Goal: Transaction & Acquisition: Purchase product/service

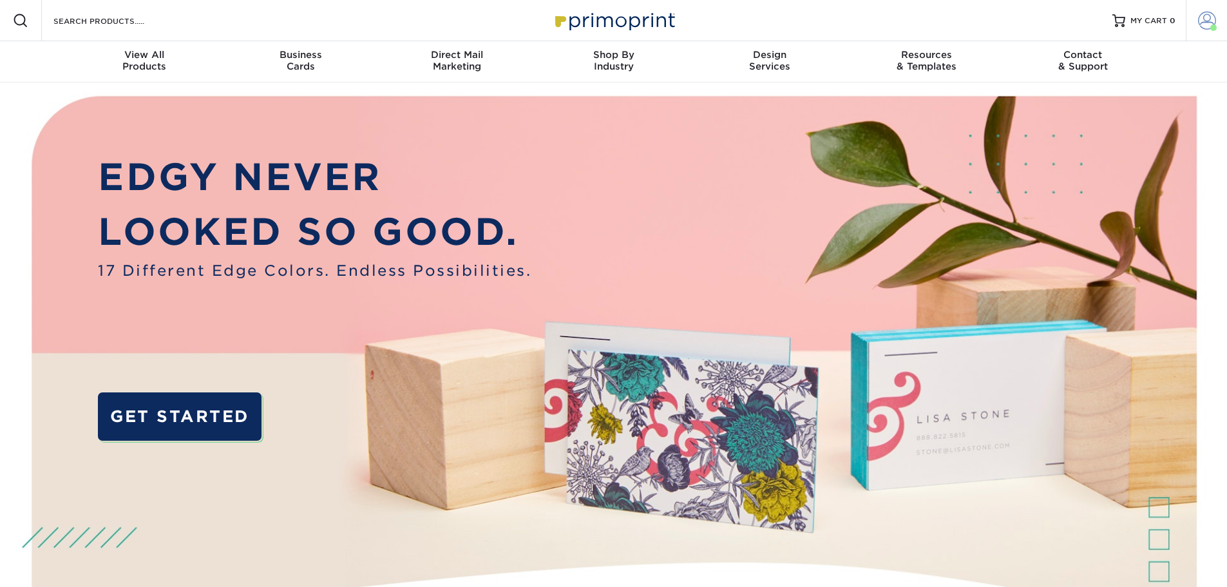
drag, startPoint x: 0, startPoint y: 0, endPoint x: 1194, endPoint y: 31, distance: 1194.7
click at [1194, 31] on link "Account" at bounding box center [1206, 20] width 41 height 41
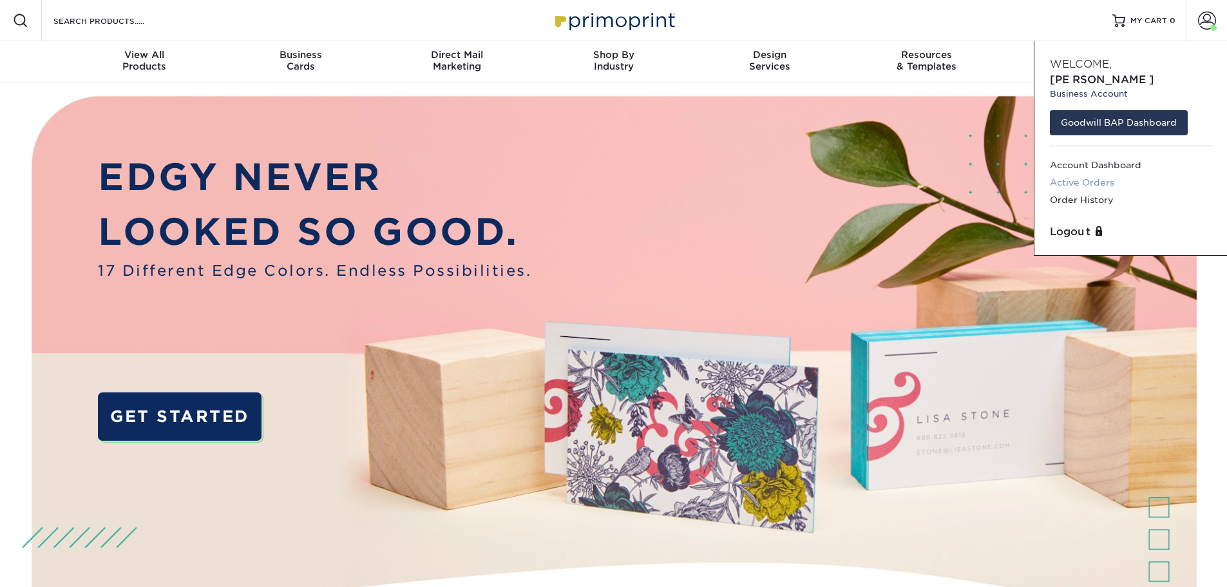
click at [1079, 174] on link "Active Orders" at bounding box center [1131, 182] width 162 height 17
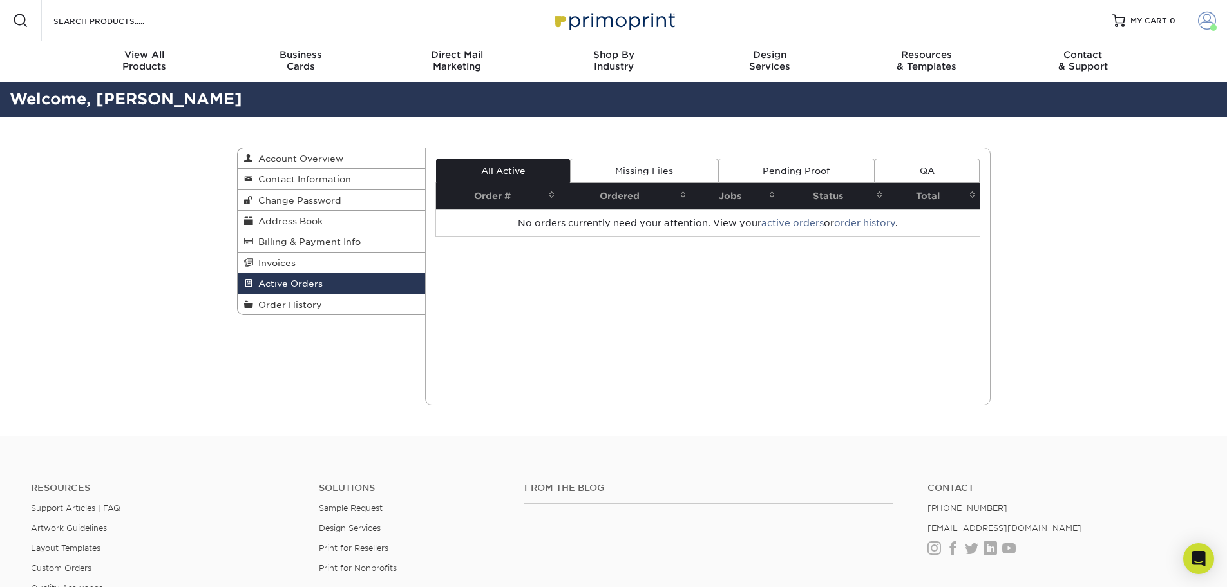
click at [1201, 21] on span at bounding box center [1207, 21] width 18 height 18
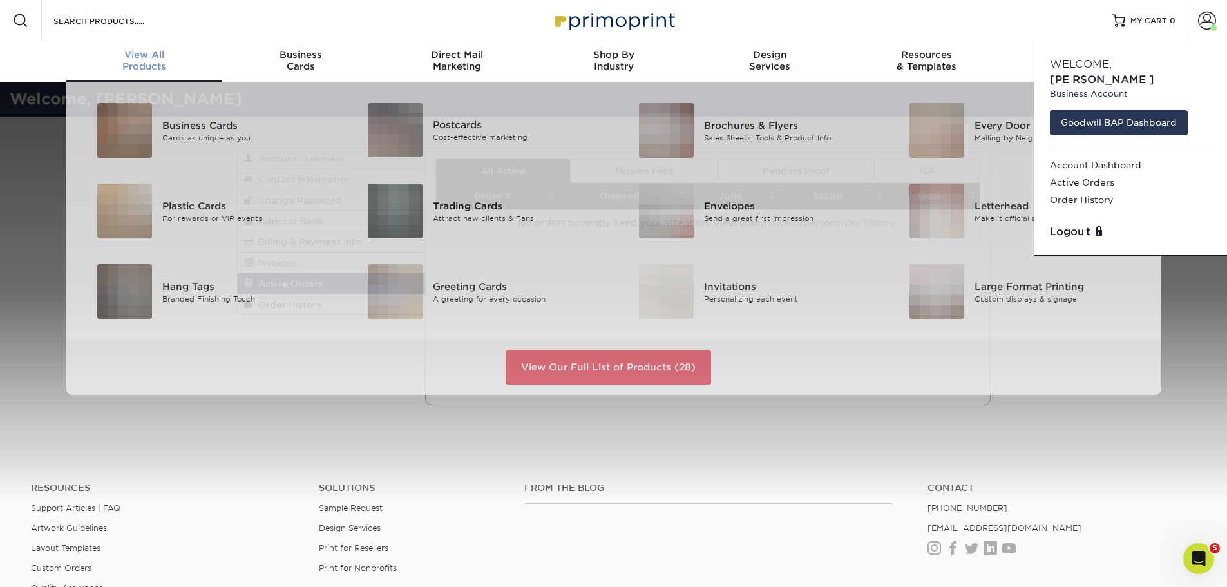
click at [132, 72] on div "View All Products" at bounding box center [144, 60] width 157 height 23
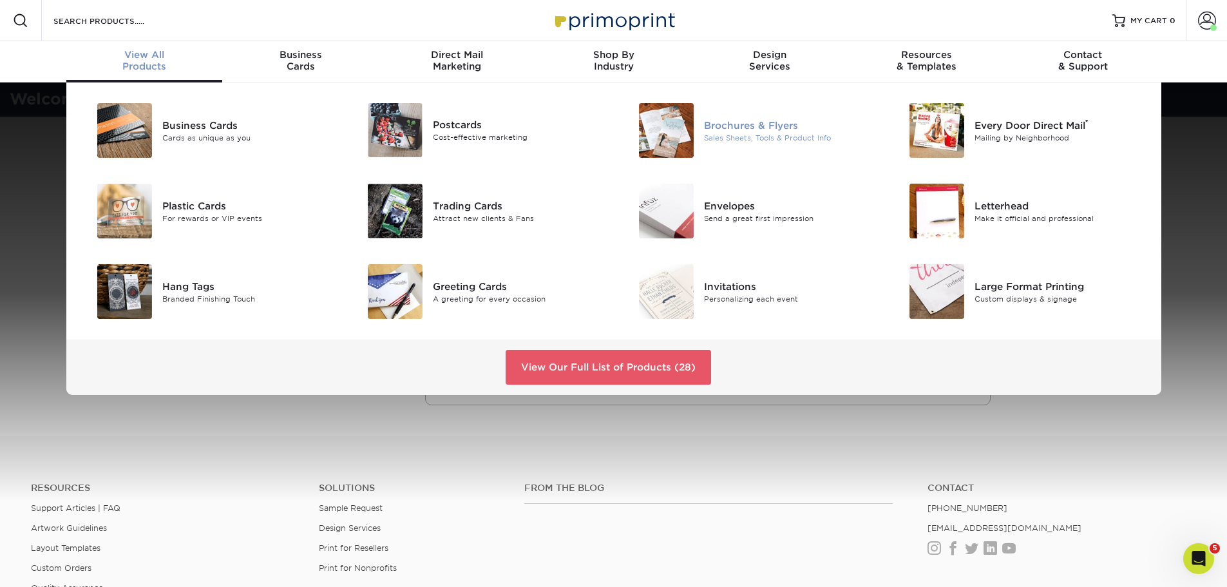
click at [738, 146] on div "Brochures & Flyers Sales Sheets, Tools & Product Info" at bounding box center [794, 130] width 180 height 55
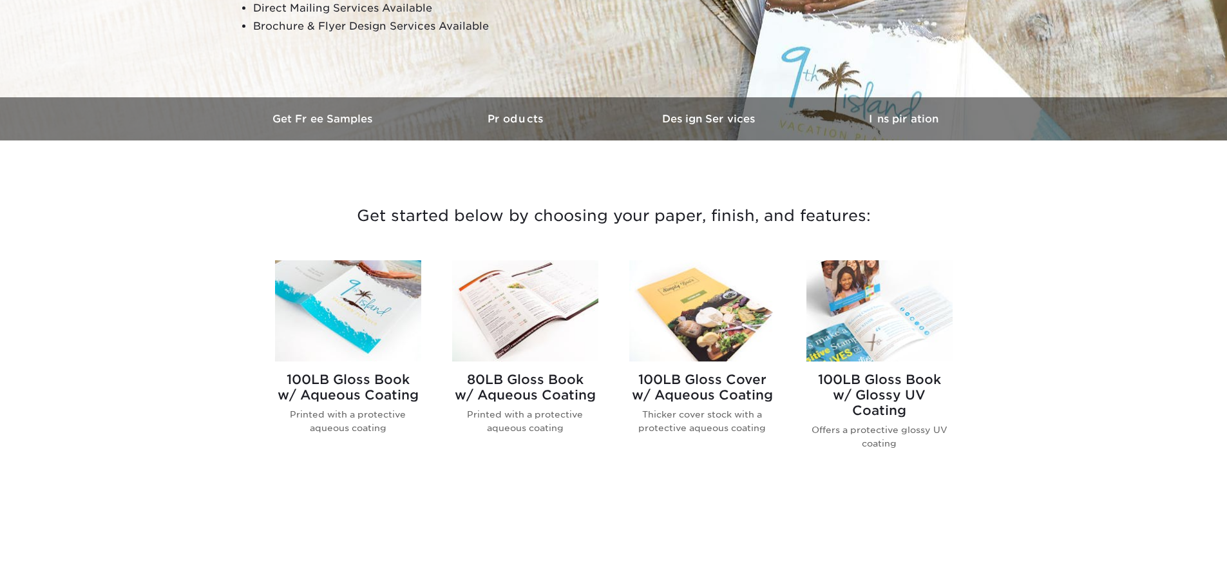
scroll to position [386, 0]
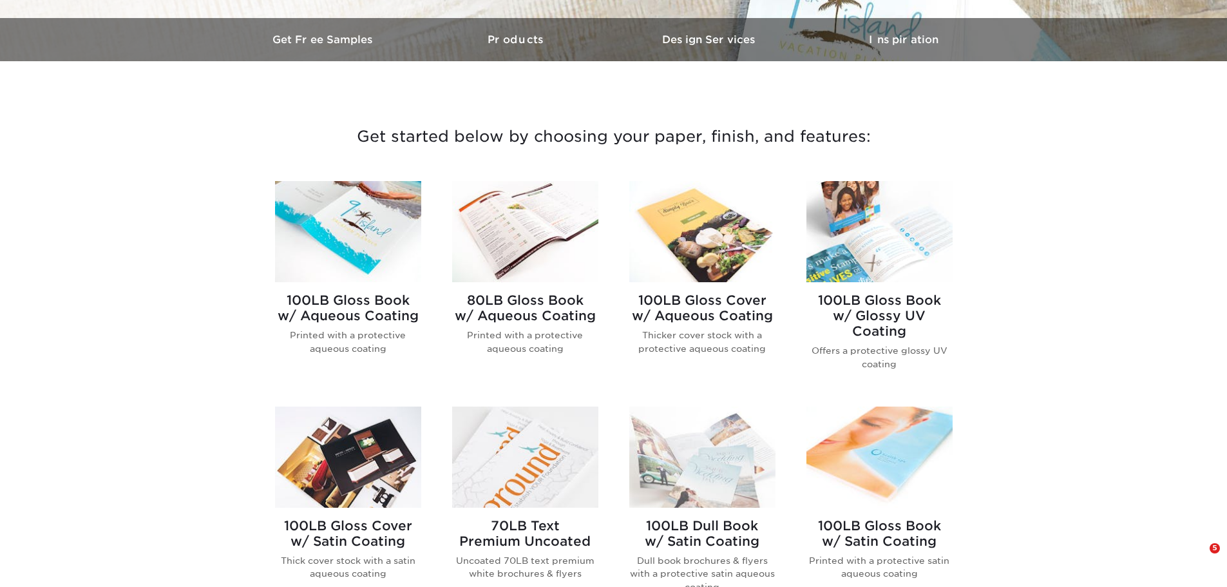
click at [408, 258] on img at bounding box center [348, 231] width 146 height 101
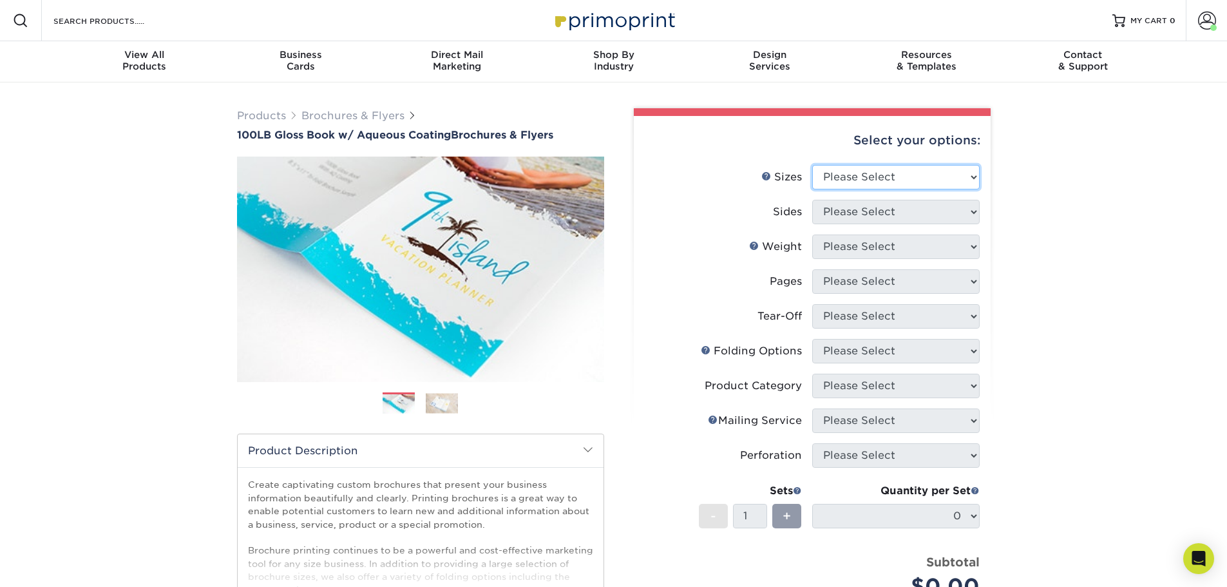
click at [890, 178] on select "Please Select 3.5" x 8.5" 3.5" x 11" 3.67" x 8.5" 4" x 6" 4" x 8.5" 4" x 9" 4" …" at bounding box center [895, 177] width 167 height 24
select select "8.50x11.00"
click at [812, 165] on select "Please Select 3.5" x 8.5" 3.5" x 11" 3.67" x 8.5" 4" x 6" 4" x 8.5" 4" x 9" 4" …" at bounding box center [895, 177] width 167 height 24
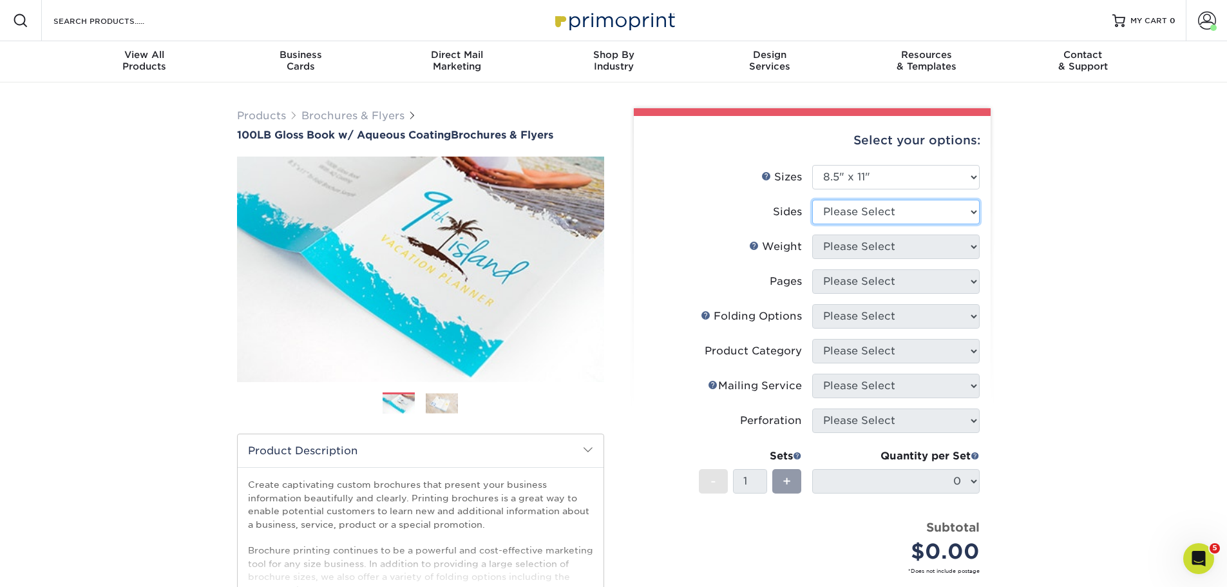
click at [884, 209] on select "Please Select Print Both Sides Print Front Only" at bounding box center [895, 212] width 167 height 24
select select "13abbda7-1d64-4f25-8bb2-c179b224825d"
click at [812, 200] on select "Please Select Print Both Sides Print Front Only" at bounding box center [895, 212] width 167 height 24
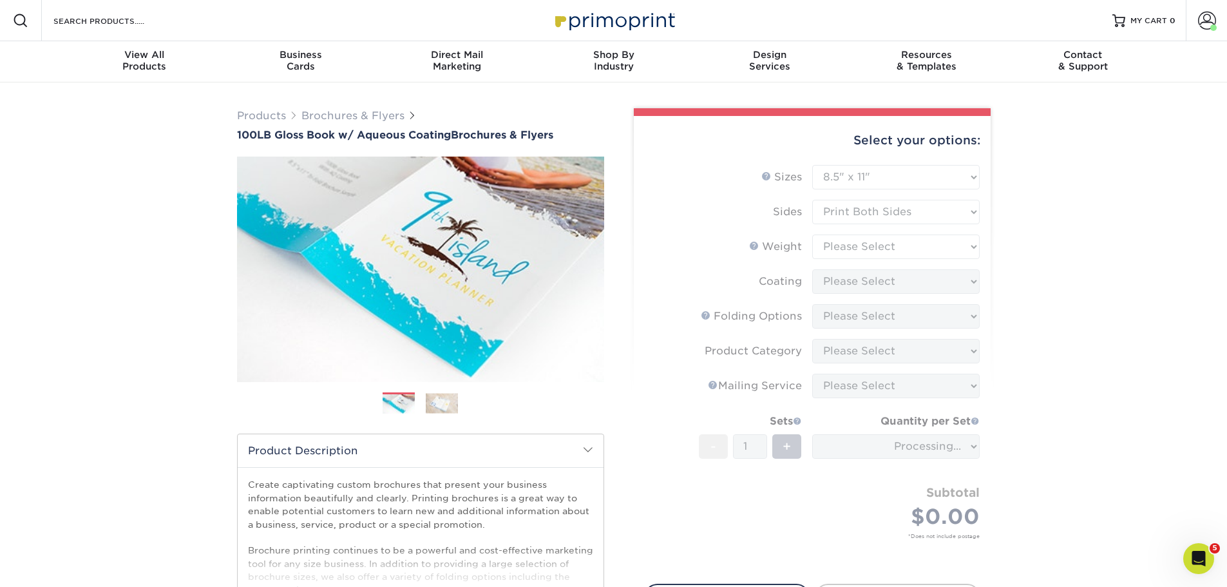
click at [877, 242] on form "Sizes Help Sizes Please Select 3.5" x 8.5" 3.5" x 11" 3.67" x 8.5" 4" x 6" 4" x…" at bounding box center [812, 367] width 336 height 404
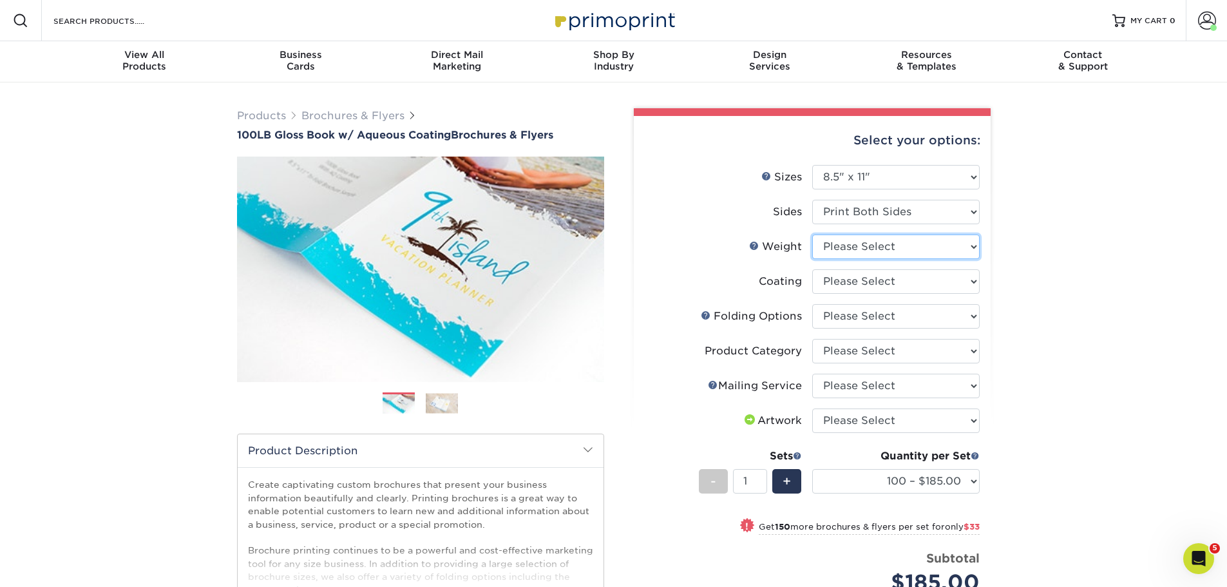
drag, startPoint x: 860, startPoint y: 249, endPoint x: 850, endPoint y: 253, distance: 11.0
click at [850, 253] on select "Please Select 100LB" at bounding box center [895, 246] width 167 height 24
select select "100LB"
click at [812, 234] on select "Please Select 100LB" at bounding box center [895, 246] width 167 height 24
click at [862, 278] on select at bounding box center [895, 281] width 167 height 24
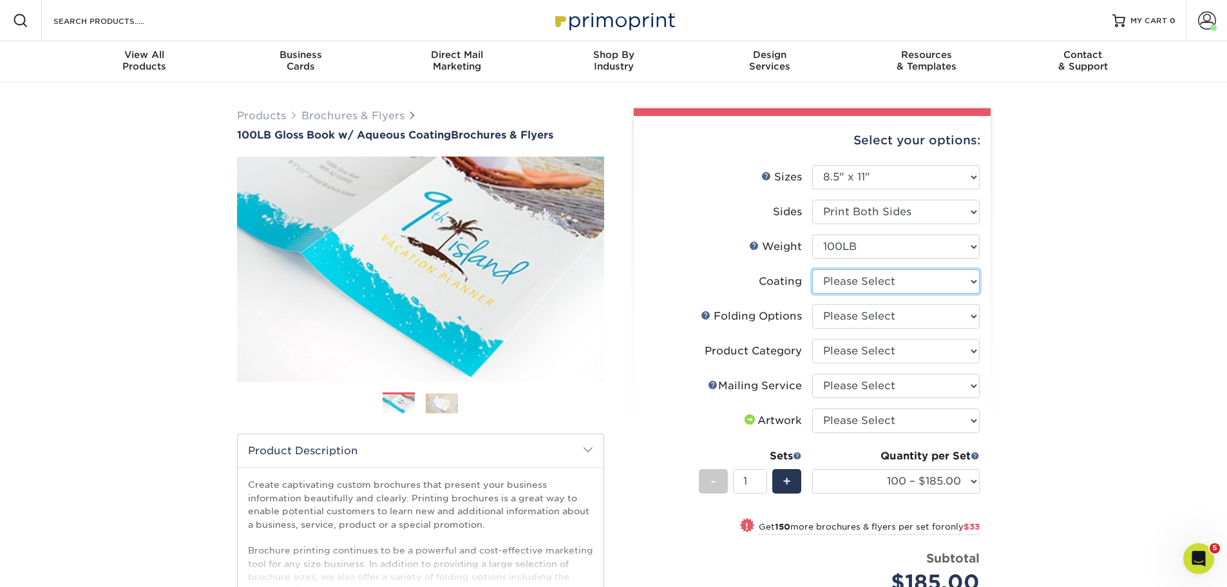
select select "d41dab50-ff65-4f4f-bb17-2afe4d36ae33"
click at [812, 269] on select at bounding box center [895, 281] width 167 height 24
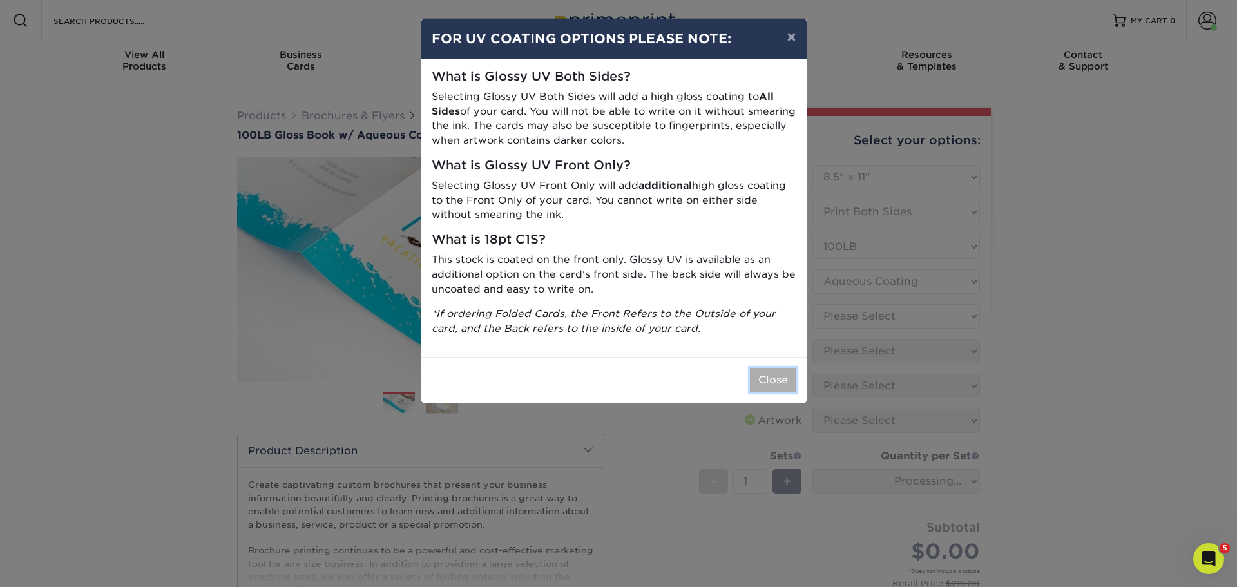
click at [774, 384] on button "Close" at bounding box center [773, 380] width 46 height 24
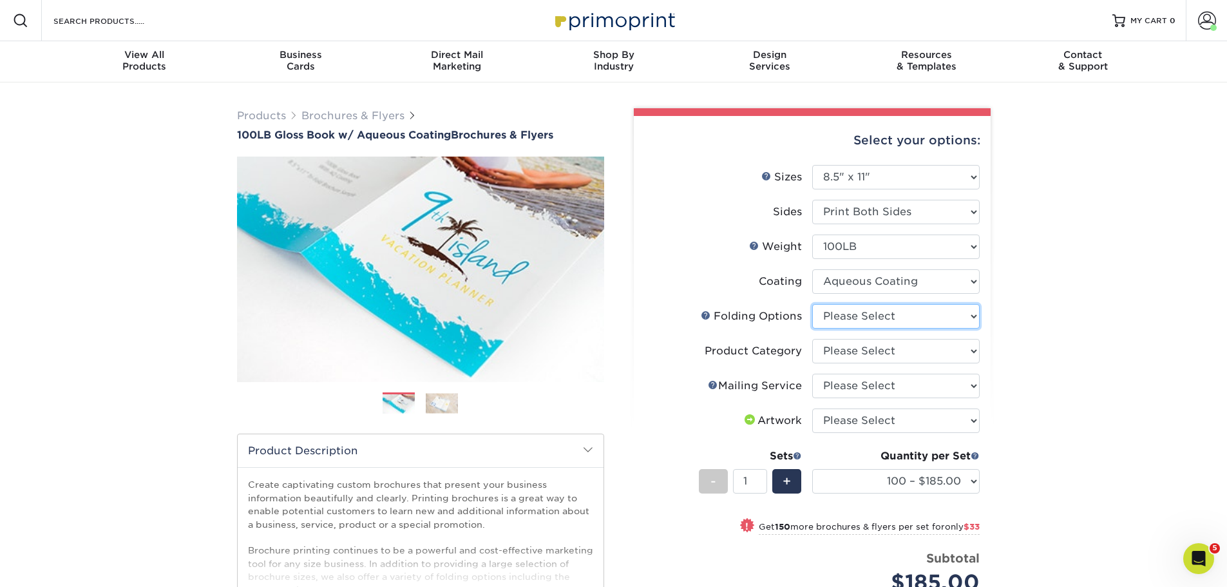
click at [893, 328] on select "Please Select FLAT - No Folding Accordion Fold Half-Fold (Vertical) Half-Fold (…" at bounding box center [895, 316] width 167 height 24
click at [1047, 334] on div "Products Brochures & Flyers 100LB Gloss Book w/ Aqueous Coating Brochures & Fly…" at bounding box center [613, 446] width 1227 height 729
click at [910, 316] on select "Please Select FLAT - No Folding Accordion Fold Half-Fold (Vertical) Half-Fold (…" at bounding box center [895, 316] width 167 height 24
select select "9b1d5825-34d1-4721-9874-ed79abb003d7"
click at [812, 304] on select "Please Select FLAT - No Folding Accordion Fold Half-Fold (Vertical) Half-Fold (…" at bounding box center [895, 316] width 167 height 24
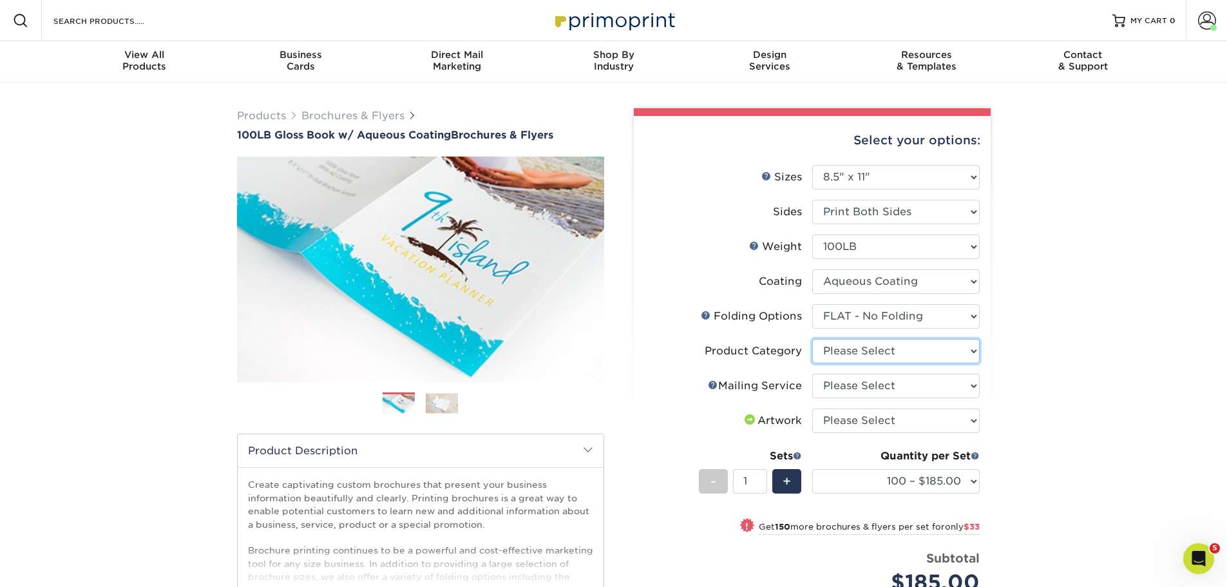
click at [917, 354] on select "Please Select Flyers and Brochures" at bounding box center [895, 351] width 167 height 24
select select "1a668080-6b7c-4174-b399-2c3833b27ef4"
click at [812, 339] on select "Please Select Flyers and Brochures" at bounding box center [895, 351] width 167 height 24
click at [892, 390] on select "Please Select No Direct Mailing Service No, I will mail/stamp/imprint Direct Ma…" at bounding box center [895, 386] width 167 height 24
select select "3e5e9bdd-d78a-4c28-a41d-fe1407925ca6"
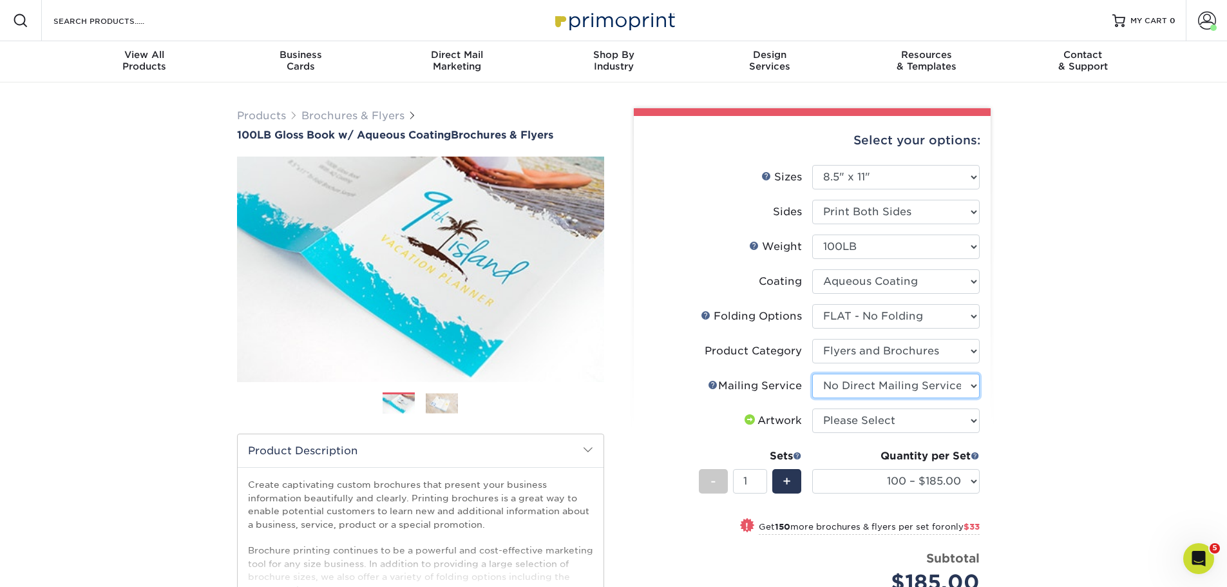
click at [812, 374] on select "Please Select No Direct Mailing Service No, I will mail/stamp/imprint Direct Ma…" at bounding box center [895, 386] width 167 height 24
click at [882, 421] on select "Please Select I will upload files I need a design - $175" at bounding box center [895, 420] width 167 height 24
select select "upload"
click at [812, 408] on select "Please Select I will upload files I need a design - $175" at bounding box center [895, 420] width 167 height 24
click at [876, 478] on select "100 – $185.00 250 – $218.00 500 – $229.00 1000 – $259.00 2000 – $329.00 2500 – …" at bounding box center [895, 481] width 167 height 24
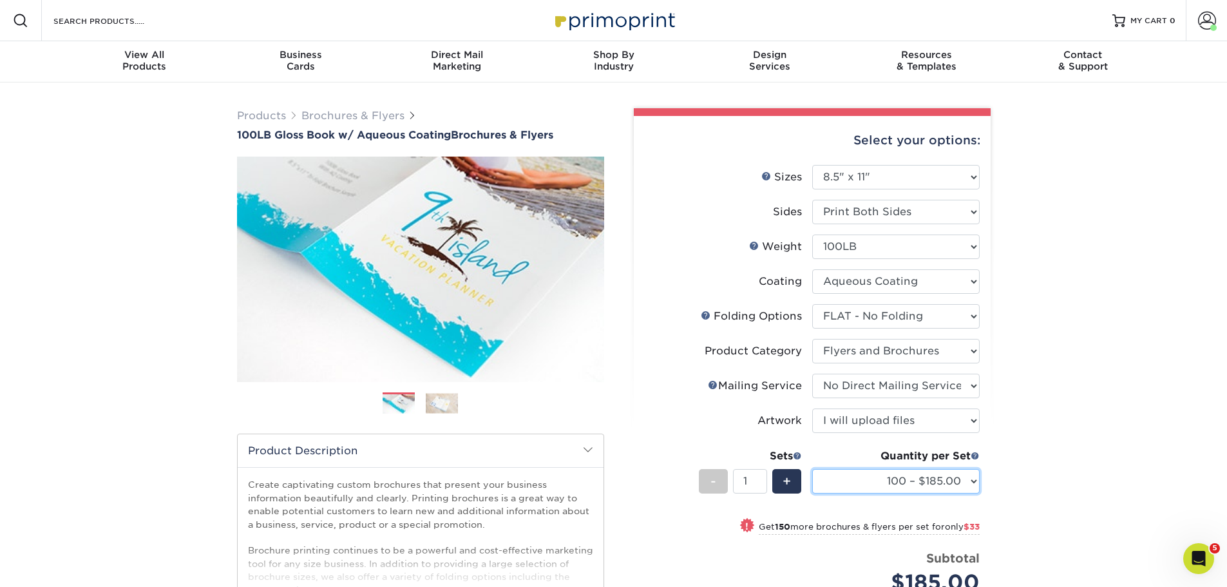
select select "1000 – $259.00"
click at [812, 469] on select "100 – $185.00 250 – $218.00 500 – $229.00 1000 – $259.00 2000 – $329.00 2500 – …" at bounding box center [895, 481] width 167 height 24
click at [1015, 476] on div "Products Brochures & Flyers 100LB Gloss Book w/ Aqueous Coating Brochures & Fly…" at bounding box center [613, 446] width 1227 height 729
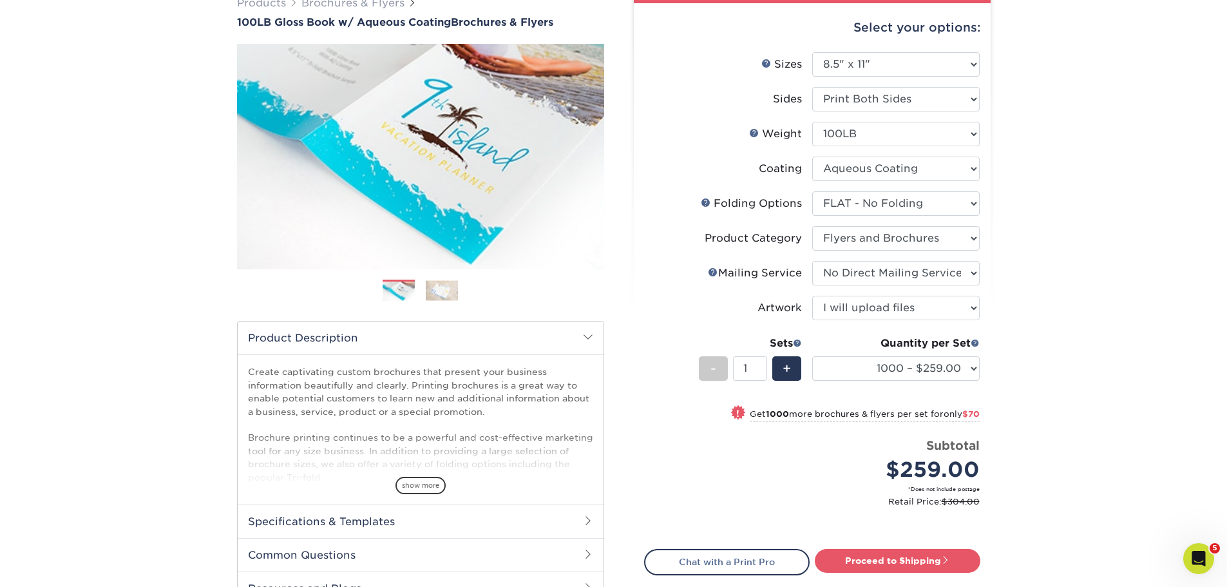
scroll to position [193, 0]
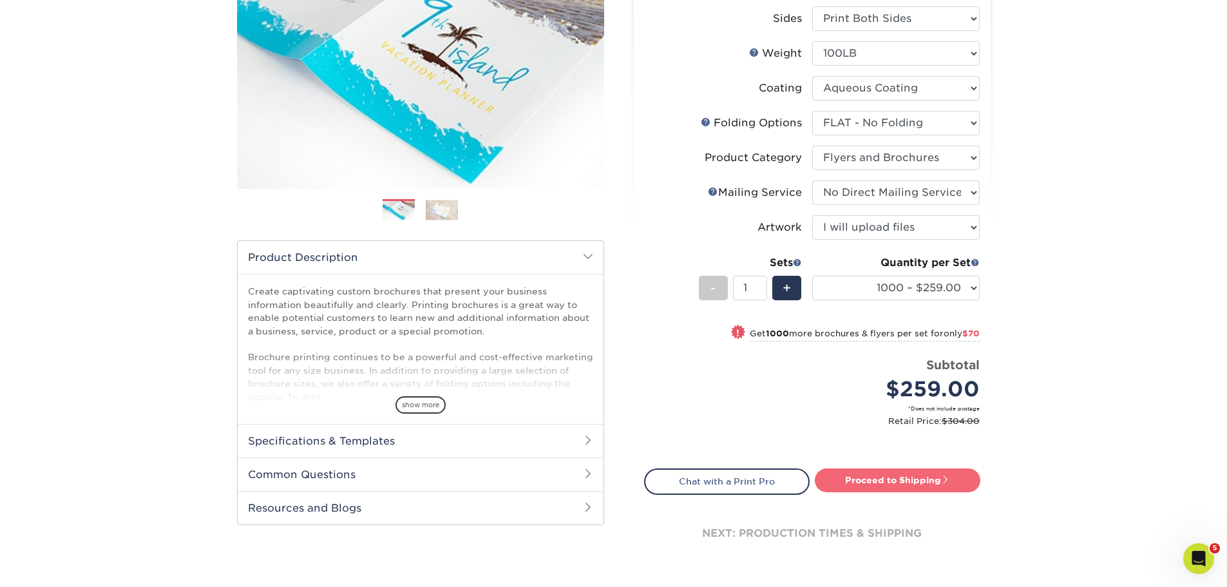
click at [842, 477] on link "Proceed to Shipping" at bounding box center [898, 479] width 166 height 23
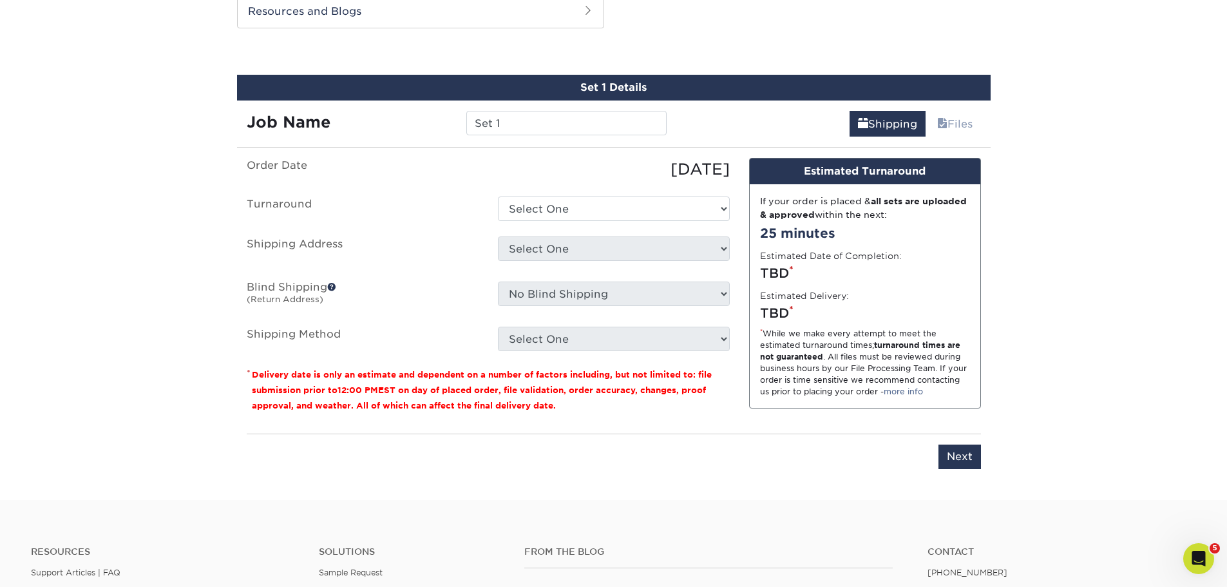
scroll to position [697, 0]
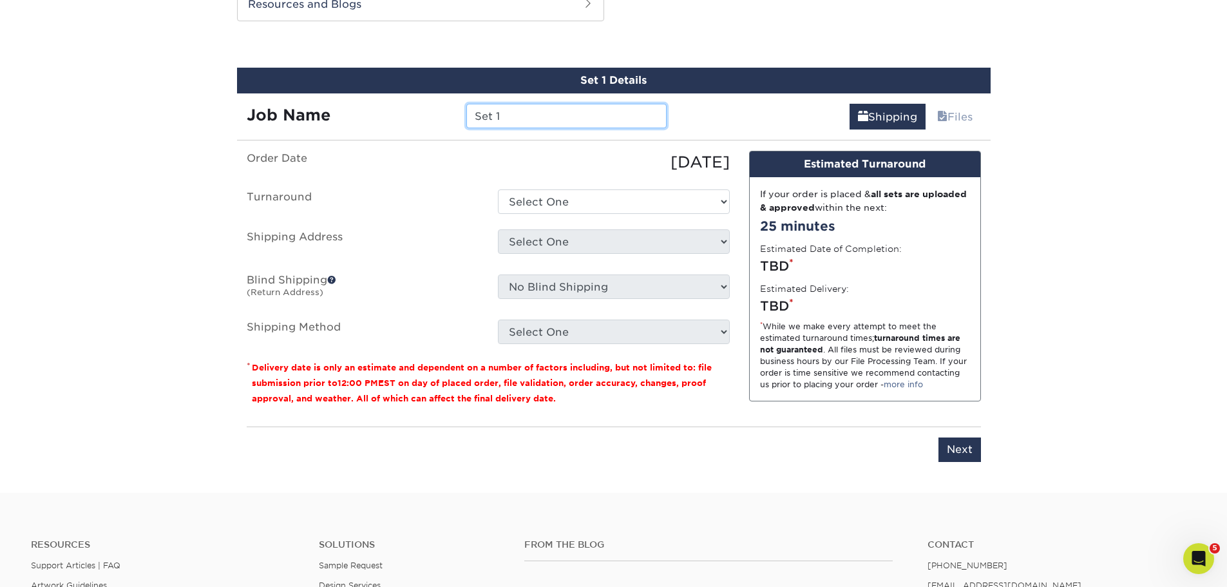
click at [564, 122] on input "Set 1" at bounding box center [566, 116] width 200 height 24
type input "Next GEn"
click at [606, 206] on select "Select One 2-4 Business Days 2 Day Next Business Day" at bounding box center [614, 201] width 232 height 24
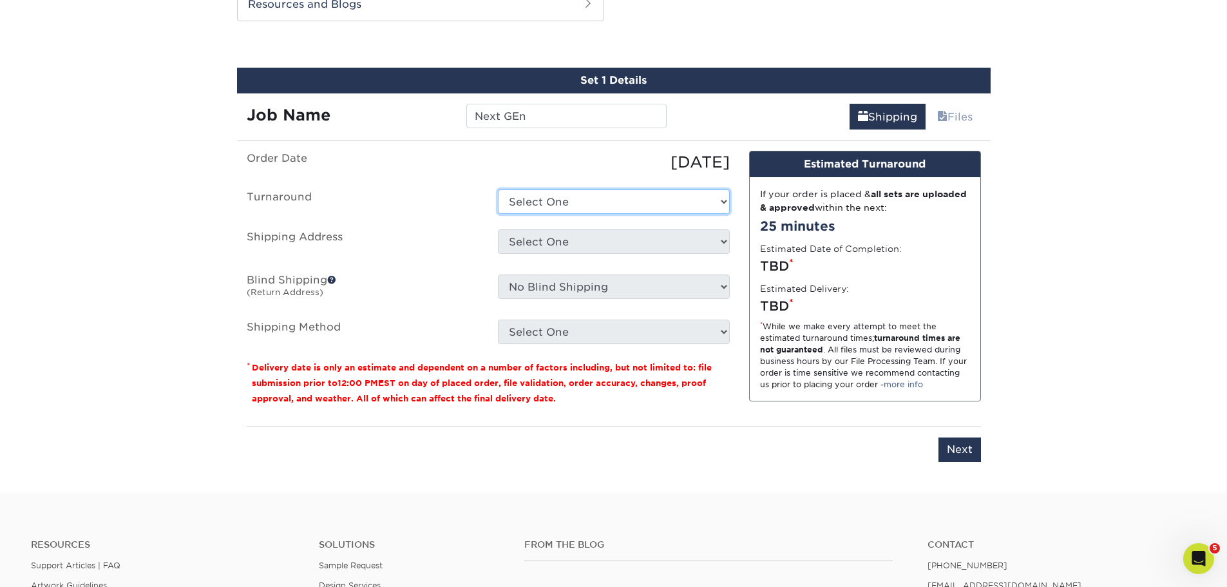
select select "6a89a4b6-c005-487d-9943-10c367d5515c"
click at [498, 189] on select "Select One 2-4 Business Days 2 Day Next Business Day" at bounding box center [614, 201] width 232 height 24
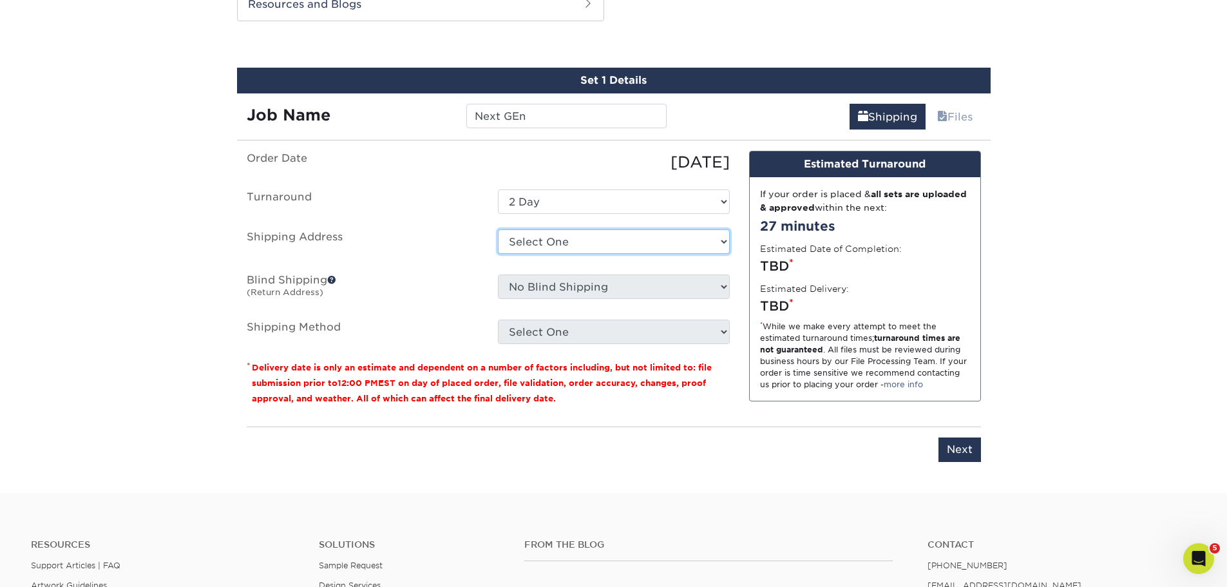
click at [626, 243] on select "Select One Herber Lovato - Corp Osvaldo Sotelo, Santa Maria + Add New Address" at bounding box center [614, 241] width 232 height 24
select select "254175"
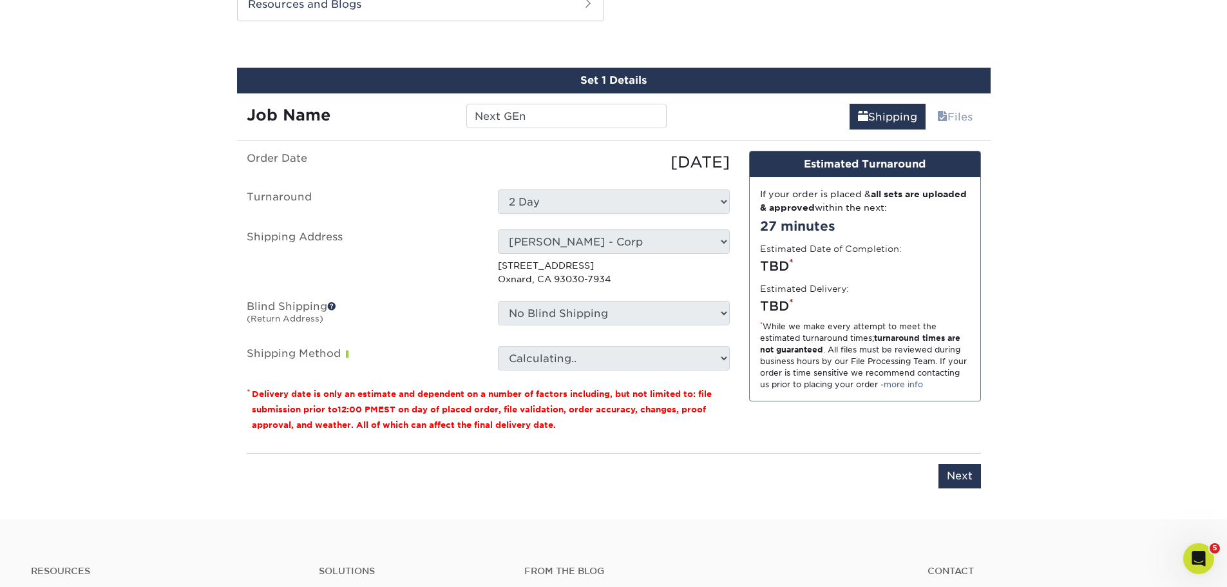
drag, startPoint x: 596, startPoint y: 241, endPoint x: 451, endPoint y: 246, distance: 145.7
click at [450, 245] on label "Shipping Address" at bounding box center [362, 257] width 251 height 56
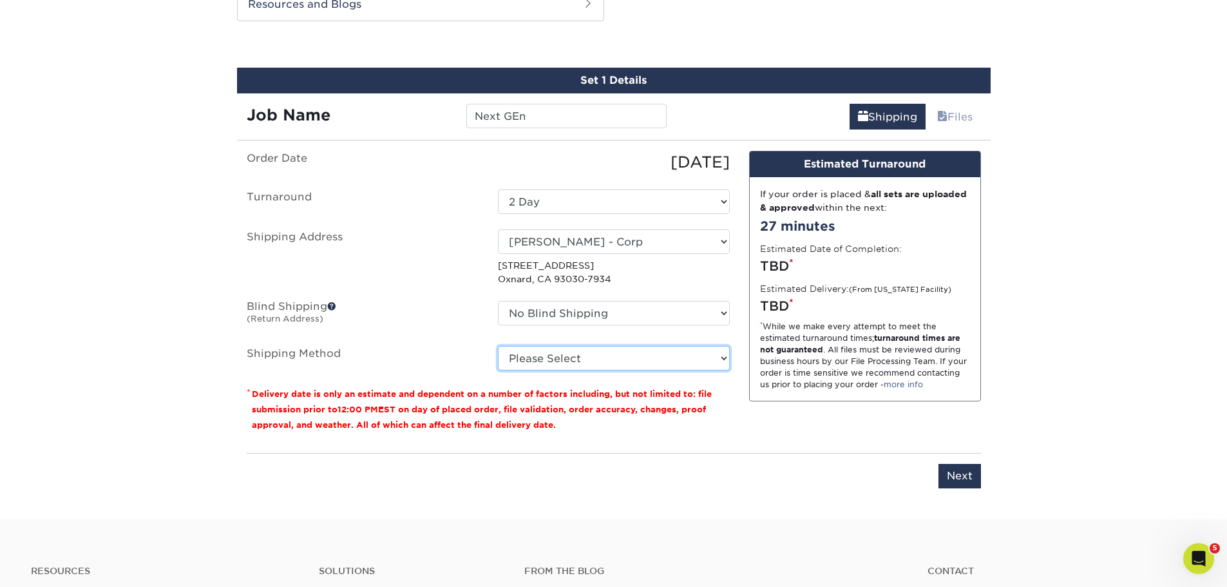
click at [604, 359] on select "Please Select Ground Shipping (+$18.64) 3 Day Shipping Service (+$26.48) 2 Day …" at bounding box center [614, 358] width 232 height 24
click at [633, 211] on select "Select One 2-4 Business Days 2 Day Next Business Day" at bounding box center [614, 201] width 232 height 24
click at [450, 205] on label "Turnaround" at bounding box center [362, 201] width 251 height 24
click at [584, 359] on select "Please Select Ground Shipping (+$18.64) 3 Day Shipping Service (+$26.48) 2 Day …" at bounding box center [614, 358] width 232 height 24
select select "03"
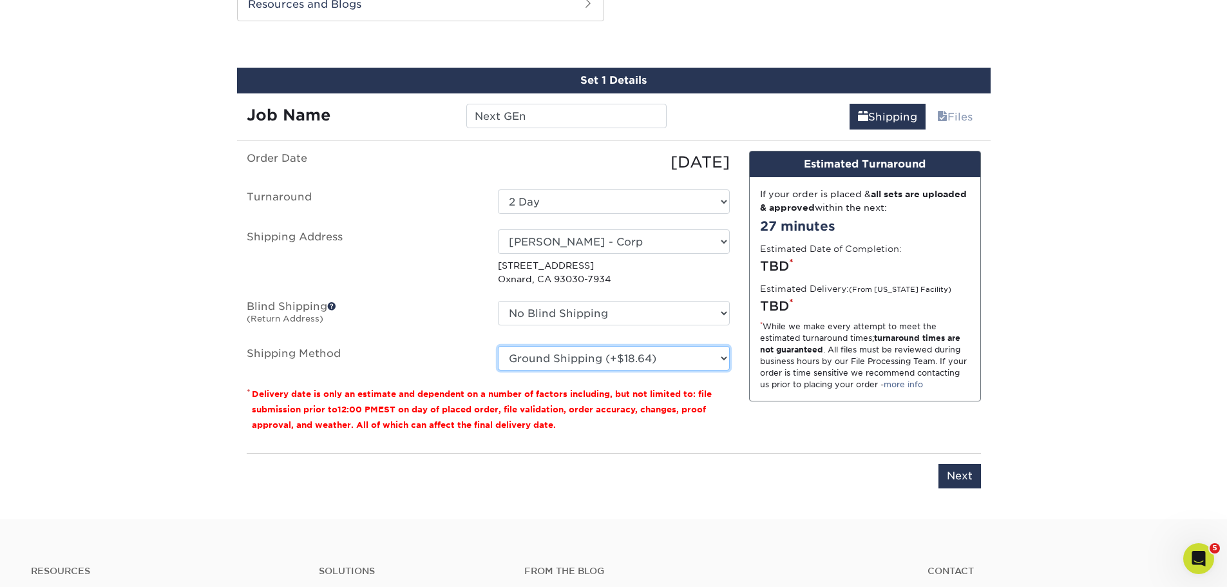
click at [498, 346] on select "Please Select Ground Shipping (+$18.64) 3 Day Shipping Service (+$26.48) 2 Day …" at bounding box center [614, 358] width 232 height 24
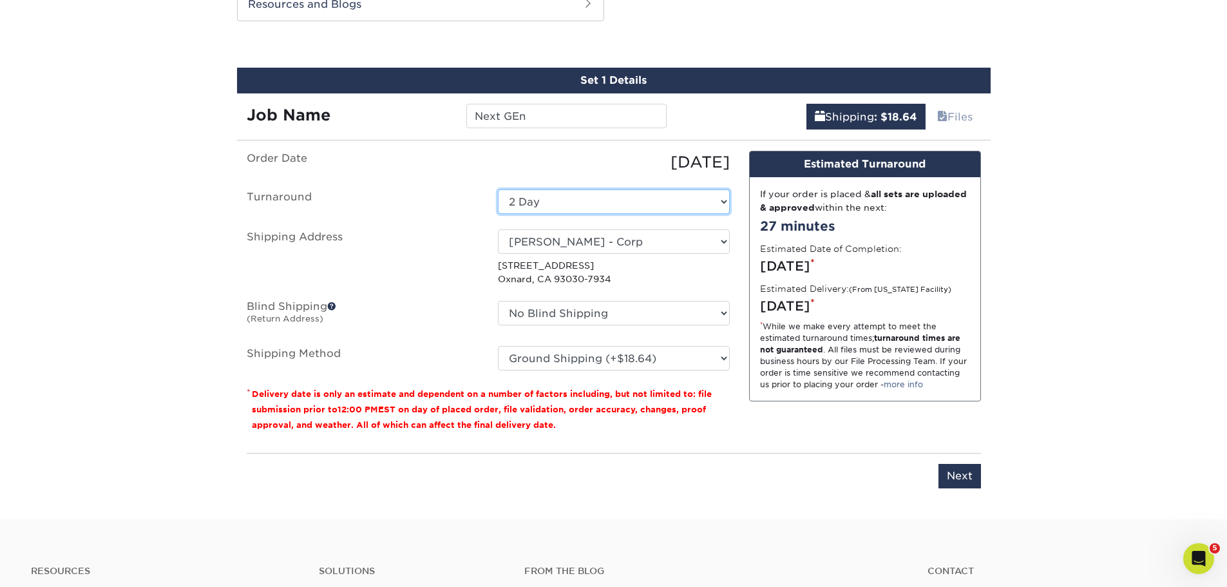
click at [645, 193] on select "Select One 2-4 Business Days 2 Day Next Business Day" at bounding box center [614, 201] width 232 height 24
select select "5054f156-863d-4d18-94fe-2be5b3d50355"
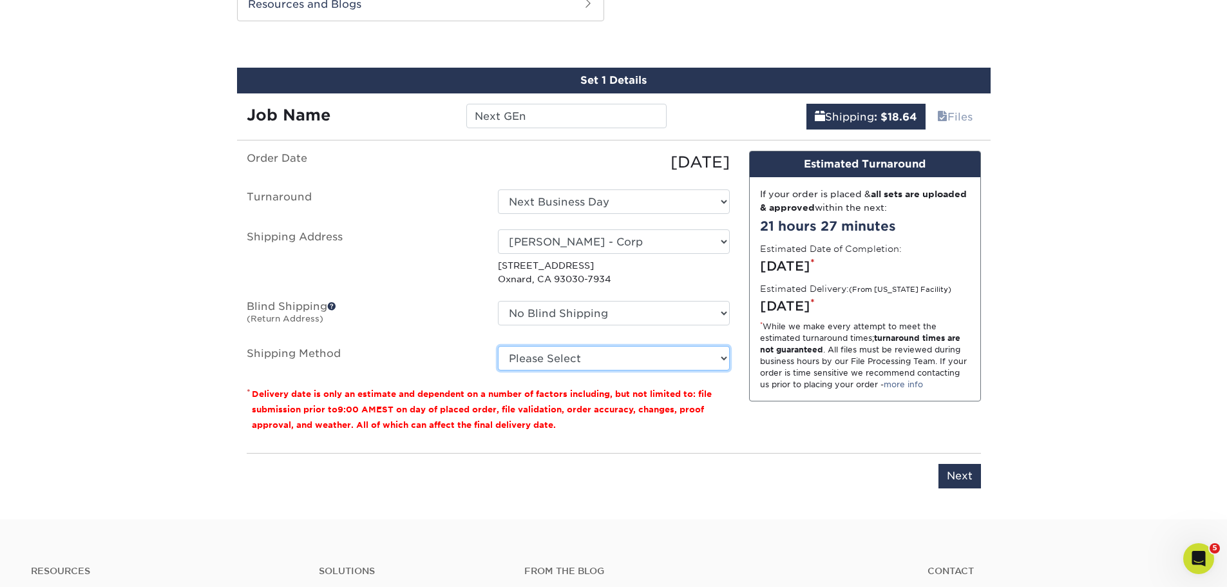
click at [587, 354] on select "Please Select Ground Shipping (+$18.64) 3 Day Shipping Service (+$26.48) 2 Day …" at bounding box center [614, 358] width 232 height 24
select select "03"
click at [498, 346] on select "Please Select Ground Shipping (+$18.64) 3 Day Shipping Service (+$26.48) 2 Day …" at bounding box center [614, 358] width 232 height 24
click at [625, 211] on select "Select One 2-4 Business Days 2 Day Next Business Day" at bounding box center [614, 201] width 232 height 24
select select "6a89a4b6-c005-487d-9943-10c367d5515c"
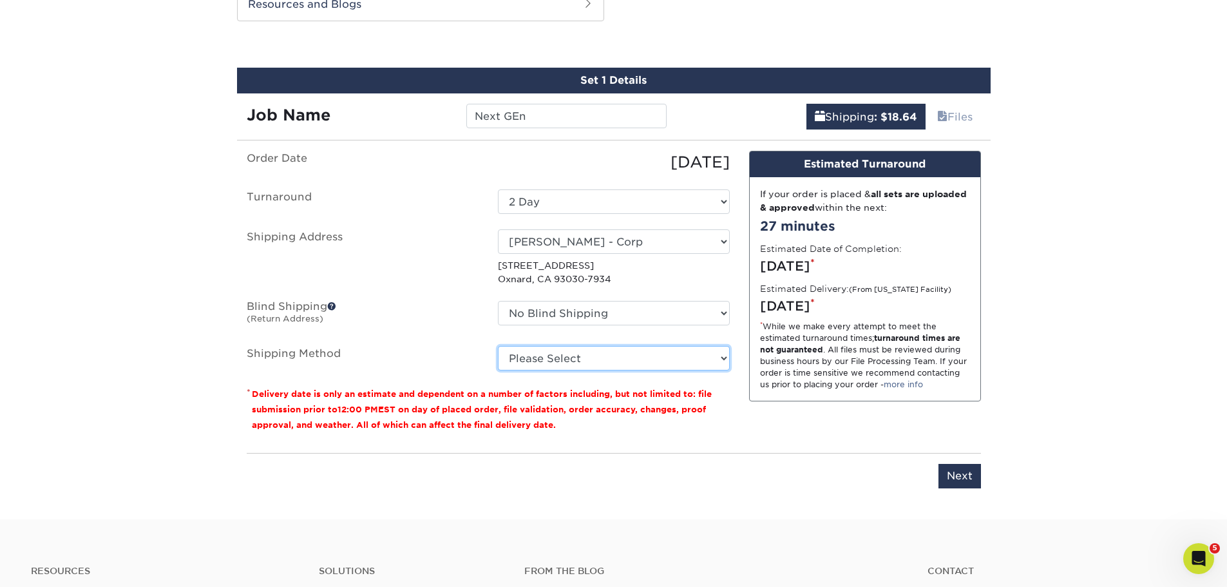
click at [596, 367] on select "Please Select Ground Shipping (+$18.64) 3 Day Shipping Service (+$26.48) 2 Day …" at bounding box center [614, 358] width 232 height 24
click at [498, 346] on select "Please Select Ground Shipping (+$18.64) 3 Day Shipping Service (+$26.48) 2 Day …" at bounding box center [614, 358] width 232 height 24
click at [587, 361] on select "Please Select Ground Shipping (+$18.64) 3 Day Shipping Service (+$26.48) 2 Day …" at bounding box center [614, 358] width 232 height 24
click at [498, 346] on select "Please Select Ground Shipping (+$18.64) 3 Day Shipping Service (+$26.48) 2 Day …" at bounding box center [614, 358] width 232 height 24
click at [586, 361] on select "Please Select Ground Shipping (+$18.64) 3 Day Shipping Service (+$26.48) 2 Day …" at bounding box center [614, 358] width 232 height 24
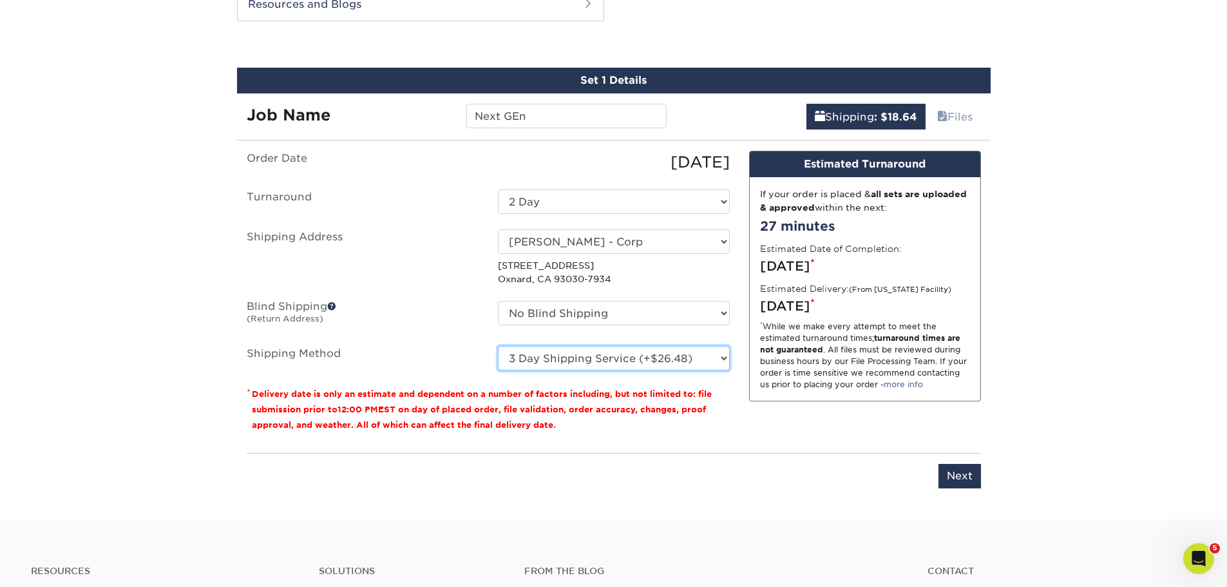
click at [498, 346] on select "Please Select Ground Shipping (+$18.64) 3 Day Shipping Service (+$26.48) 2 Day …" at bounding box center [614, 358] width 232 height 24
click at [590, 351] on select "Please Select Ground Shipping (+$18.64) 3 Day Shipping Service (+$26.48) 2 Day …" at bounding box center [614, 358] width 232 height 24
click at [498, 346] on select "Please Select Ground Shipping (+$18.64) 3 Day Shipping Service (+$26.48) 2 Day …" at bounding box center [614, 358] width 232 height 24
click at [591, 356] on select "Please Select Ground Shipping (+$18.64) 3 Day Shipping Service (+$26.48) 2 Day …" at bounding box center [614, 358] width 232 height 24
click at [498, 346] on select "Please Select Ground Shipping (+$18.64) 3 Day Shipping Service (+$26.48) 2 Day …" at bounding box center [614, 358] width 232 height 24
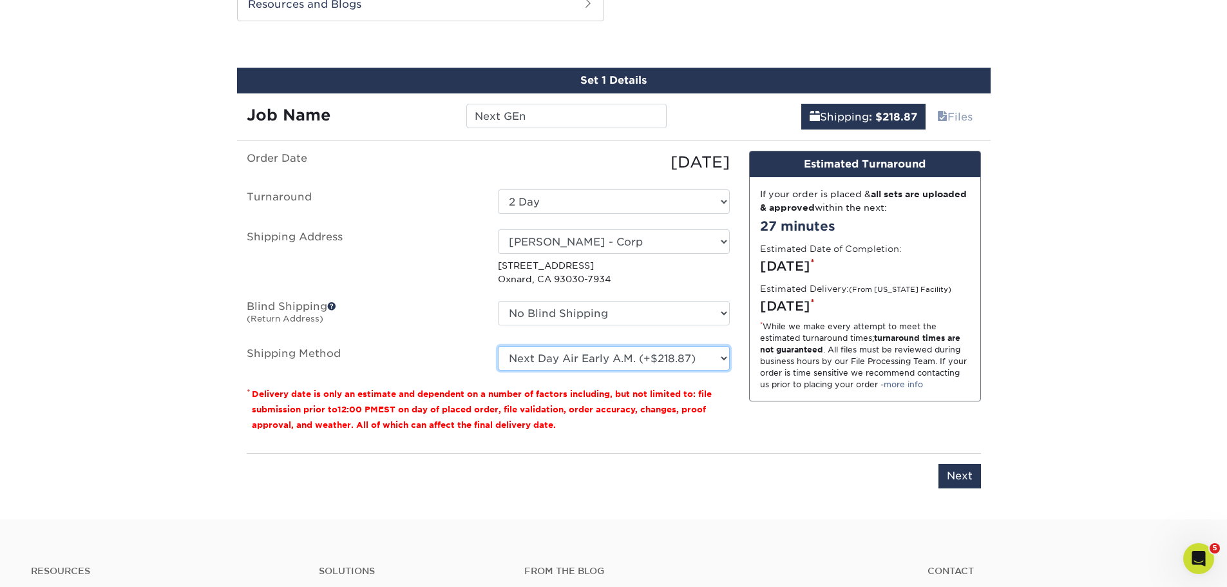
click at [593, 360] on select "Please Select Ground Shipping (+$18.64) 3 Day Shipping Service (+$26.48) 2 Day …" at bounding box center [614, 358] width 232 height 24
select select "03"
click at [498, 346] on select "Please Select Ground Shipping (+$18.64) 3 Day Shipping Service (+$26.48) 2 Day …" at bounding box center [614, 358] width 232 height 24
click at [581, 205] on select "Select One 2-4 Business Days 2 Day Next Business Day" at bounding box center [614, 201] width 232 height 24
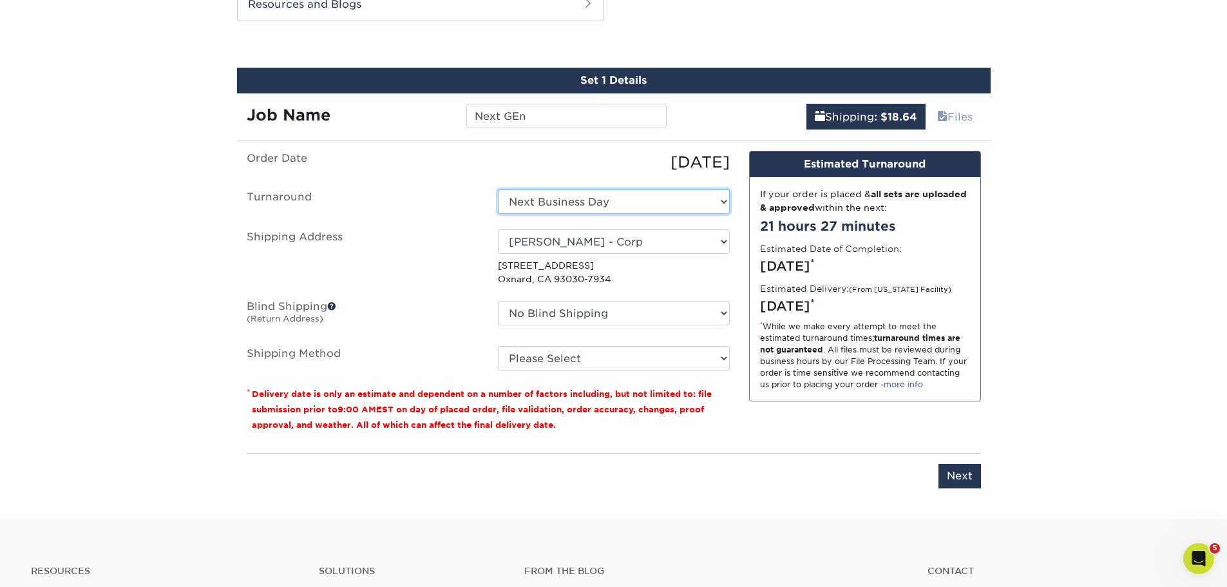
click at [600, 204] on select "Select One 2-4 Business Days 2 Day Next Business Day" at bounding box center [614, 201] width 232 height 24
select select "6a89a4b6-c005-487d-9943-10c367d5515c"
click at [629, 360] on select "Please Select Ground Shipping (+$18.64) 3 Day Shipping Service (+$26.48) 2 Day …" at bounding box center [614, 358] width 232 height 24
select select "03"
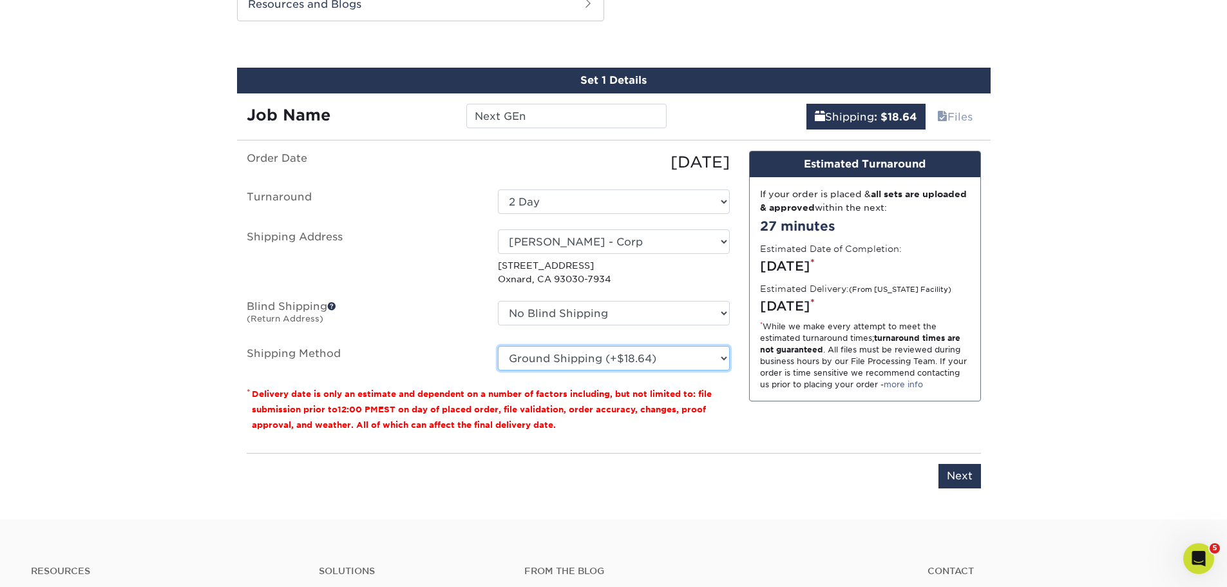
click at [498, 346] on select "Please Select Ground Shipping (+$18.64) 3 Day Shipping Service (+$26.48) 2 Day …" at bounding box center [614, 358] width 232 height 24
click at [969, 476] on input "Next" at bounding box center [960, 476] width 43 height 24
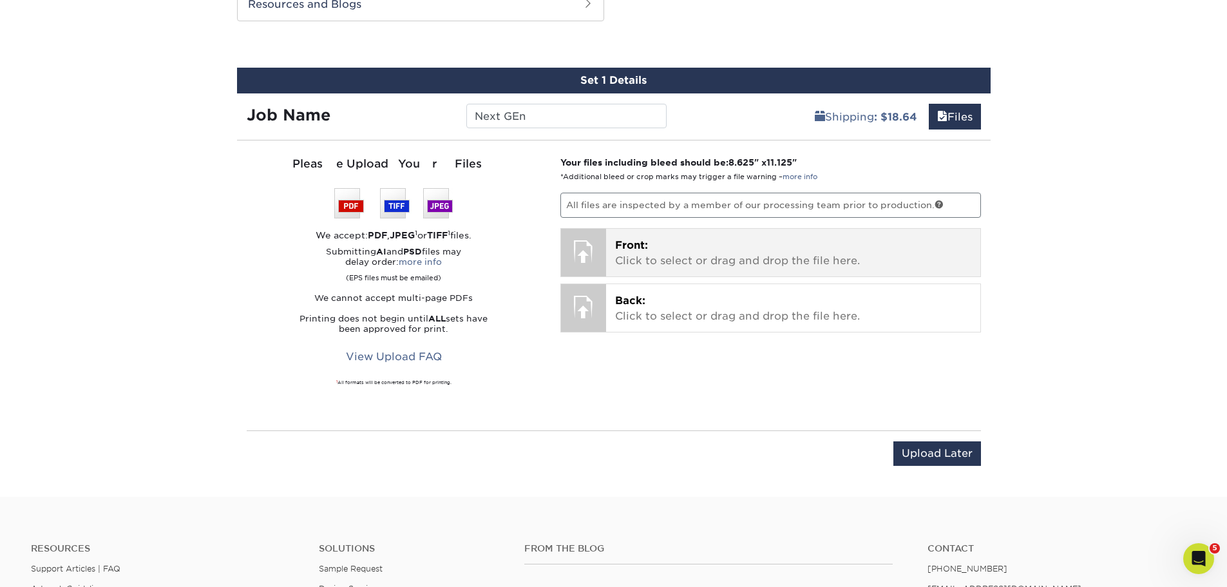
click at [705, 260] on p "Front: Click to select or drag and drop the file here." at bounding box center [793, 253] width 356 height 31
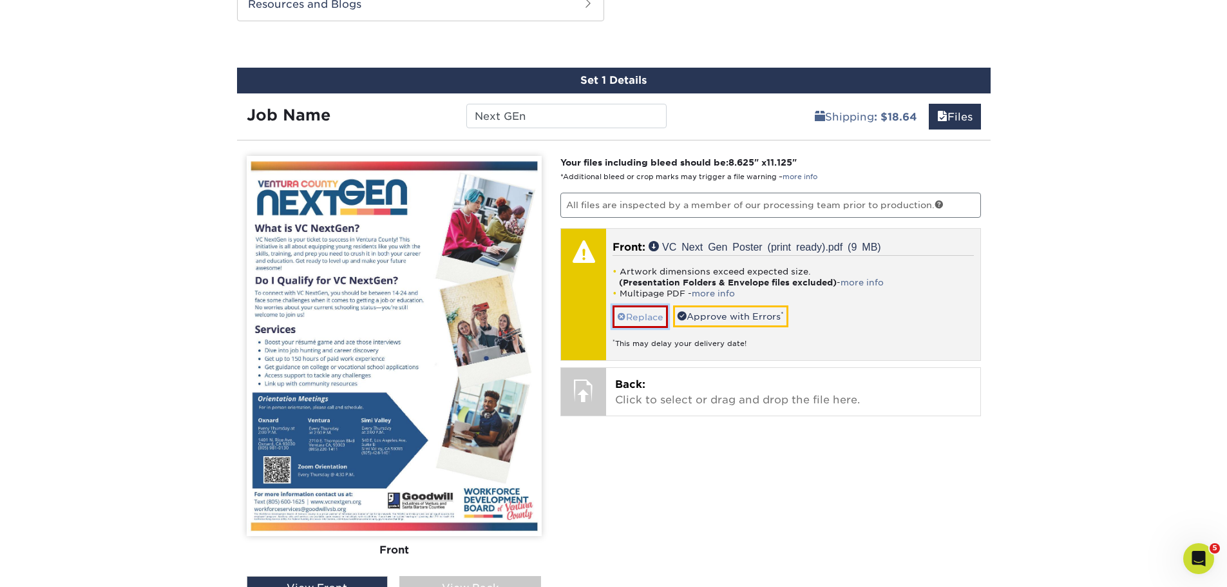
click at [643, 316] on link "Replace" at bounding box center [640, 316] width 55 height 23
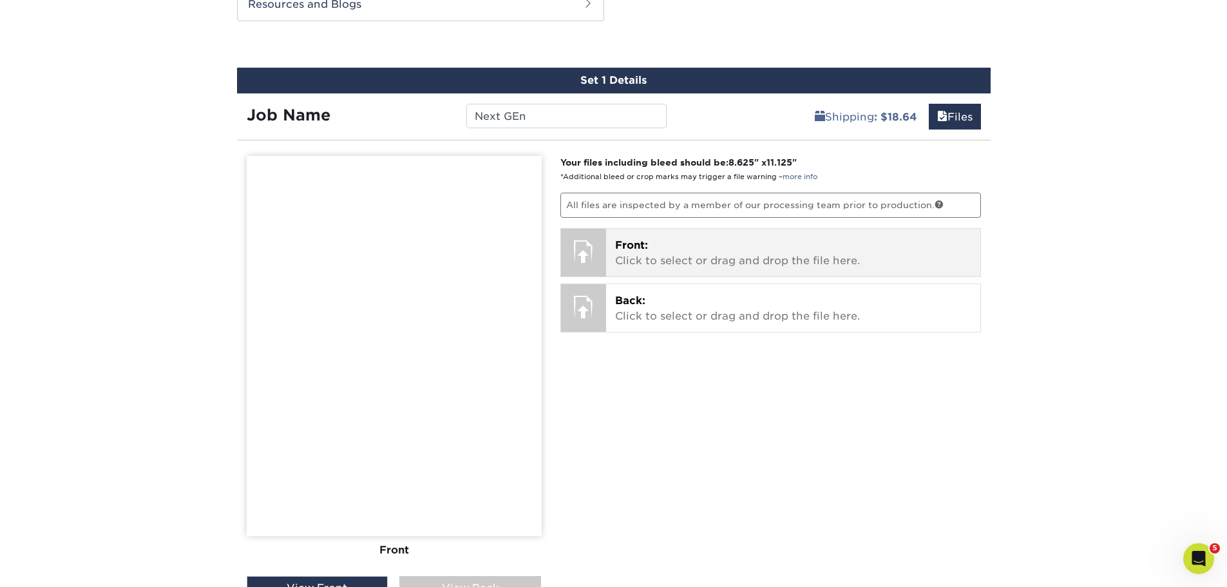
click at [913, 266] on p "Front: Click to select or drag and drop the file here." at bounding box center [793, 253] width 356 height 31
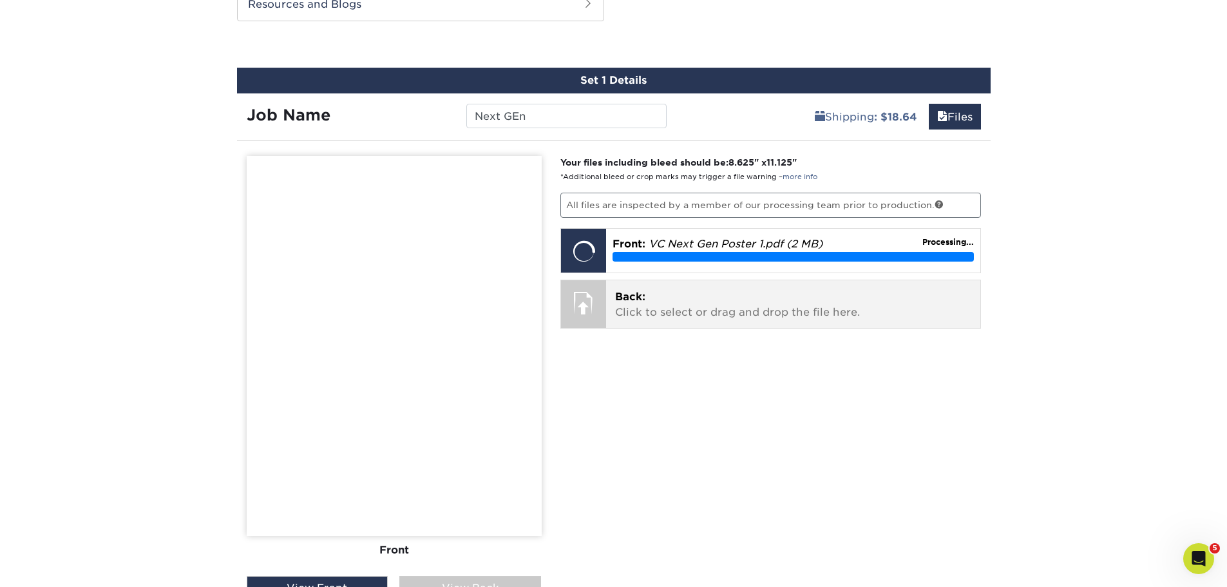
click at [743, 312] on p "Back: Click to select or drag and drop the file here." at bounding box center [793, 304] width 356 height 31
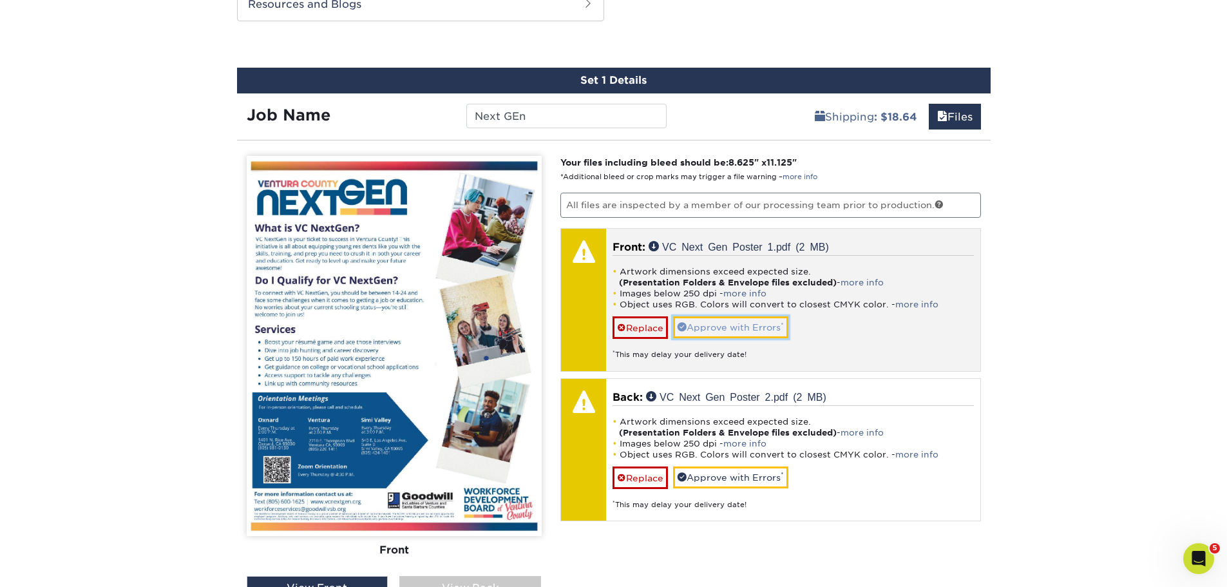
click at [734, 321] on link "Approve with Errors *" at bounding box center [730, 327] width 115 height 22
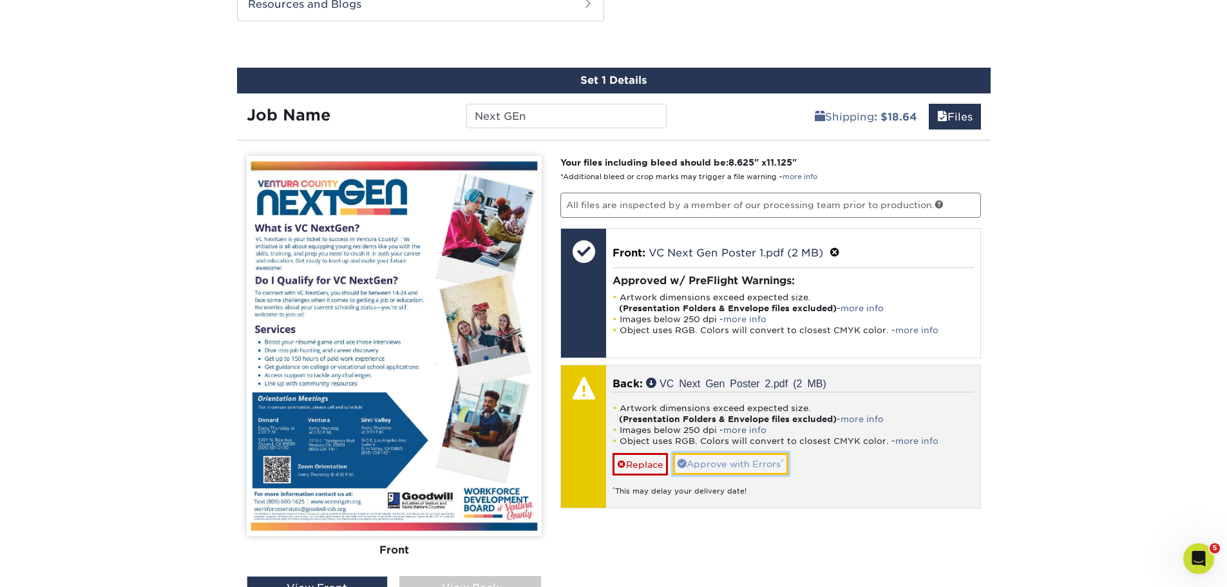
click at [743, 463] on link "Approve with Errors *" at bounding box center [730, 464] width 115 height 22
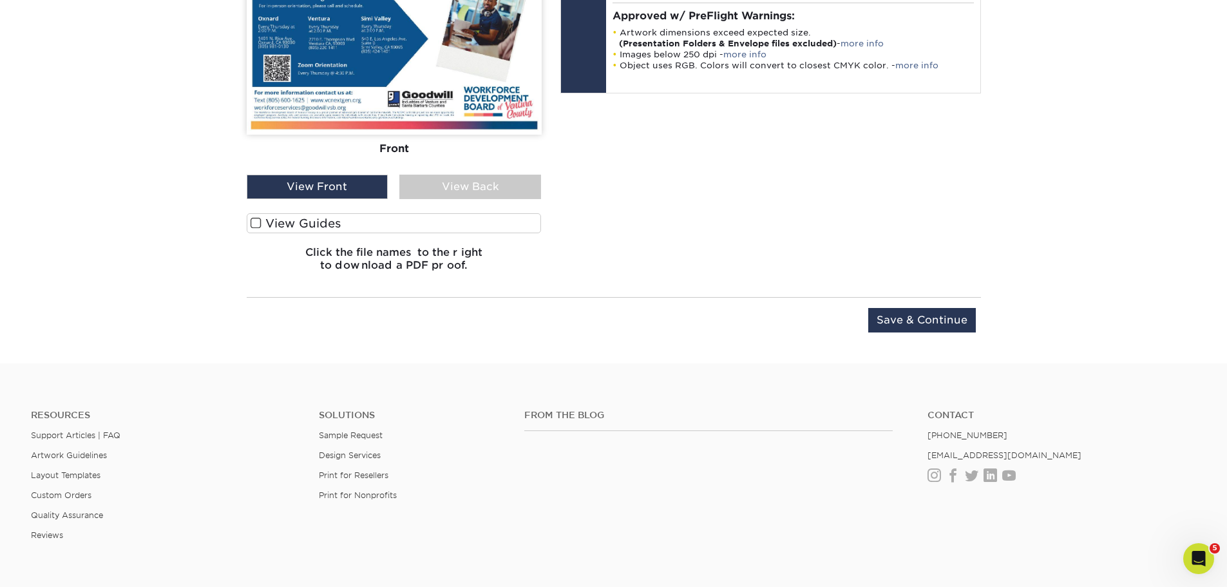
scroll to position [1212, 0]
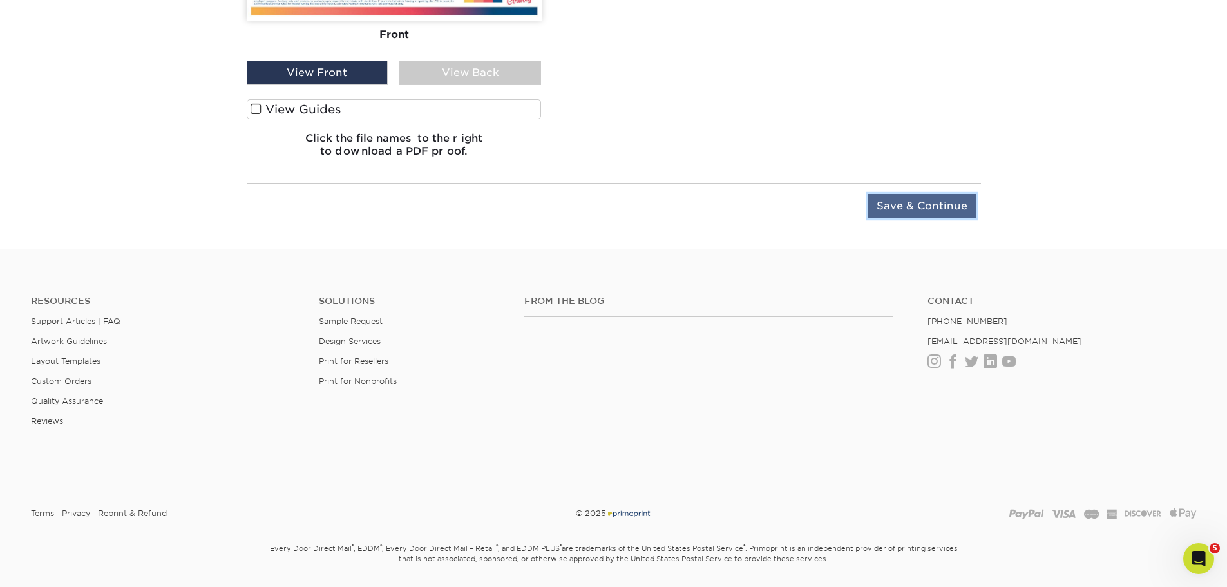
click at [946, 211] on input "Save & Continue" at bounding box center [922, 206] width 108 height 24
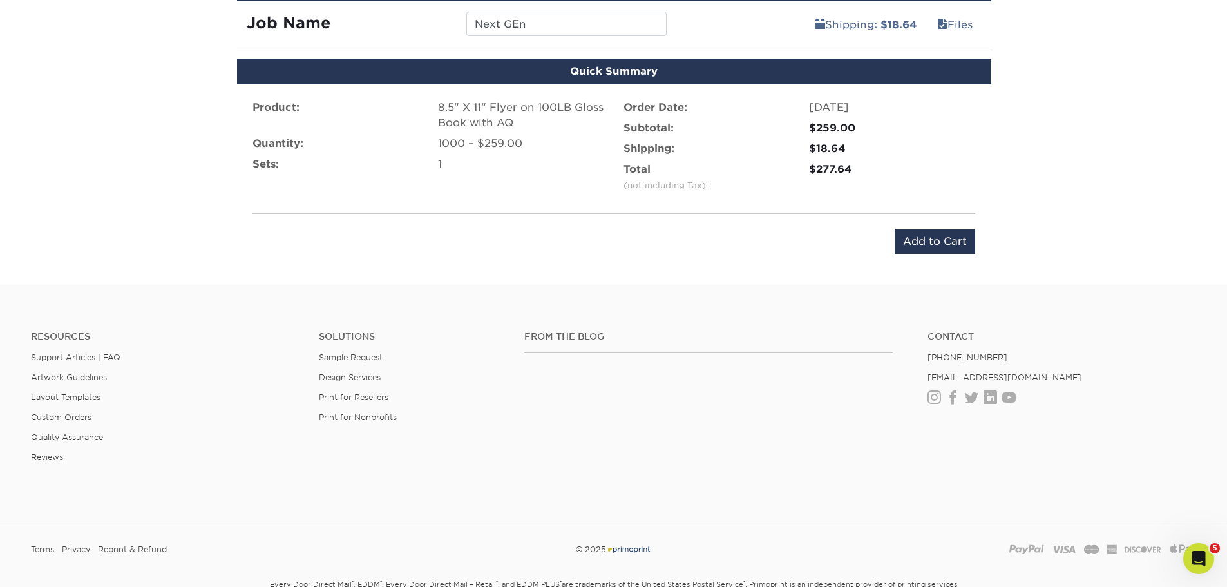
scroll to position [736, 0]
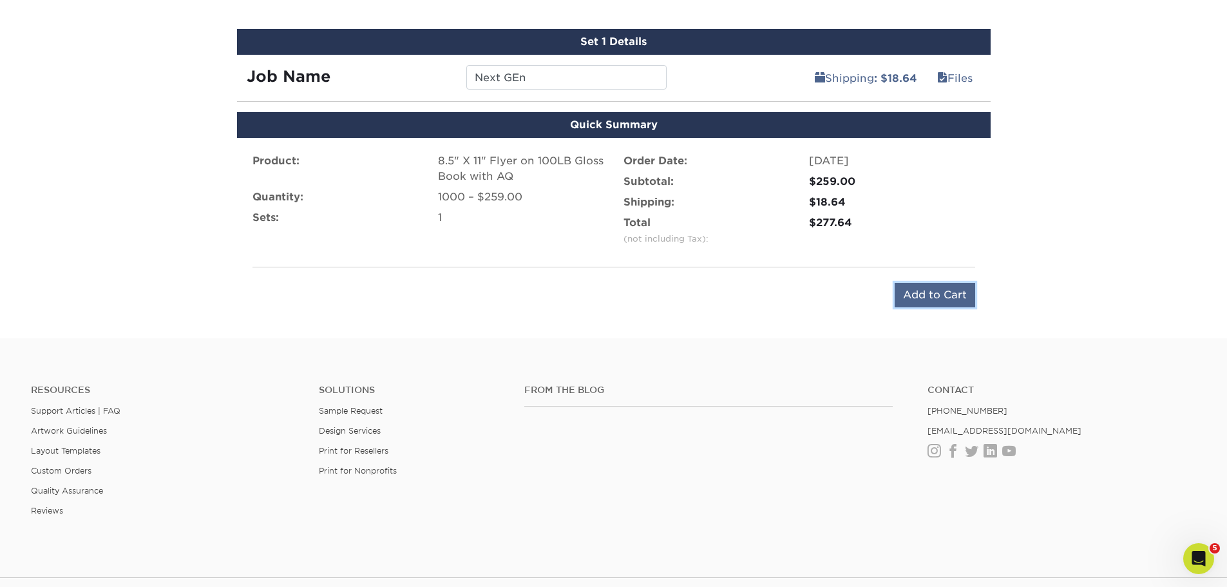
click at [950, 301] on input "Add to Cart" at bounding box center [935, 295] width 81 height 24
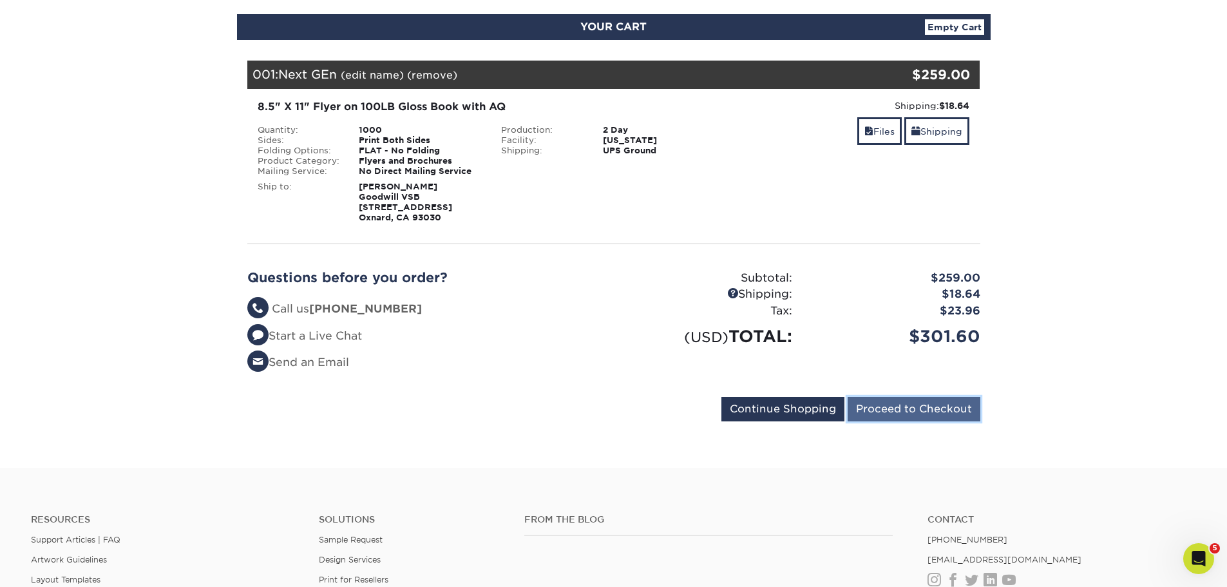
click at [920, 406] on input "Proceed to Checkout" at bounding box center [914, 409] width 133 height 24
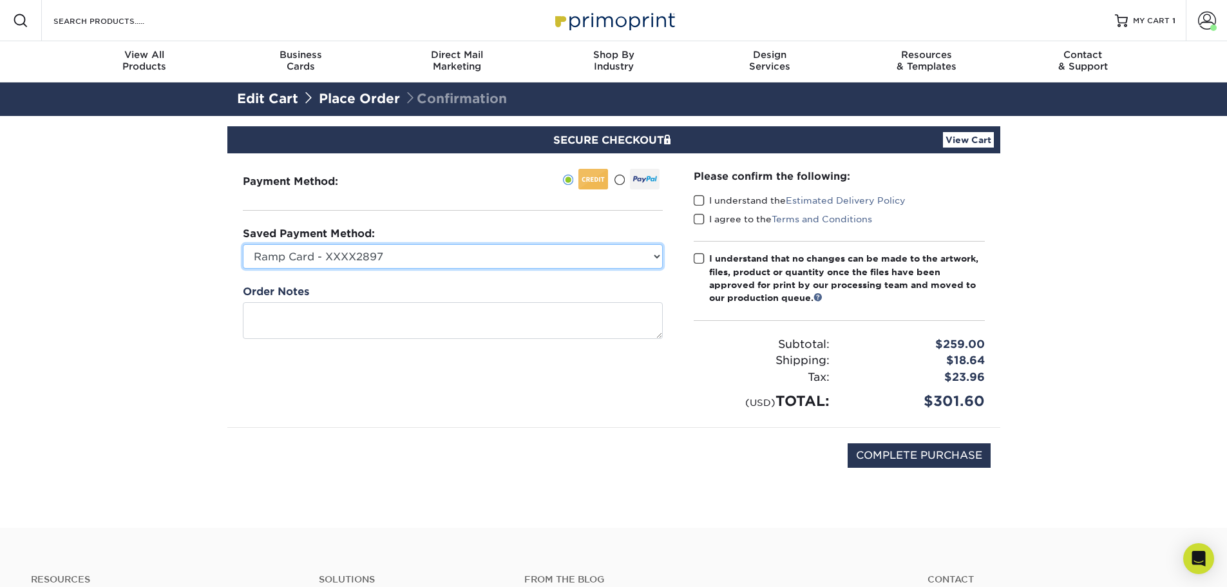
click at [508, 264] on select "Ramp Card - XXXX2897 New Credit Card" at bounding box center [453, 256] width 420 height 24
click at [695, 200] on span at bounding box center [699, 201] width 11 height 12
click at [0, 0] on input "I understand the Estimated Delivery Policy" at bounding box center [0, 0] width 0 height 0
click at [706, 225] on label "I agree to the Terms and Conditions" at bounding box center [783, 219] width 178 height 13
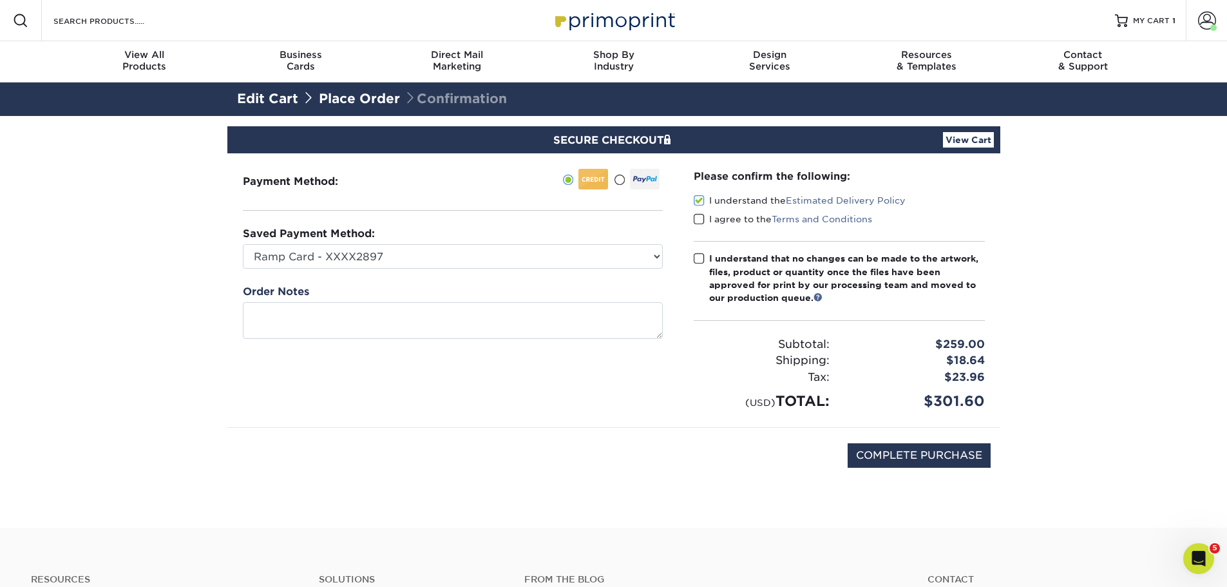
click at [0, 0] on input "I agree to the Terms and Conditions" at bounding box center [0, 0] width 0 height 0
click at [700, 261] on span at bounding box center [699, 259] width 11 height 12
click at [0, 0] on input "I understand that no changes can be made to the artwork, files, product or quan…" at bounding box center [0, 0] width 0 height 0
click at [913, 452] on input "COMPLETE PURCHASE" at bounding box center [919, 455] width 143 height 24
type input "PROCESSING, PLEASE WAIT..."
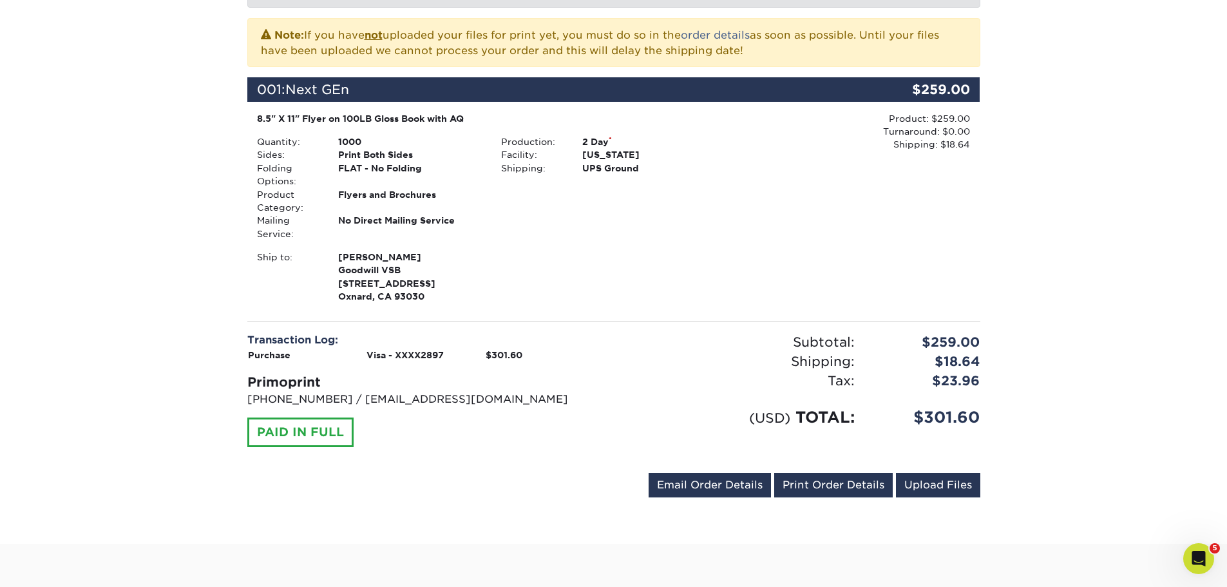
scroll to position [258, 0]
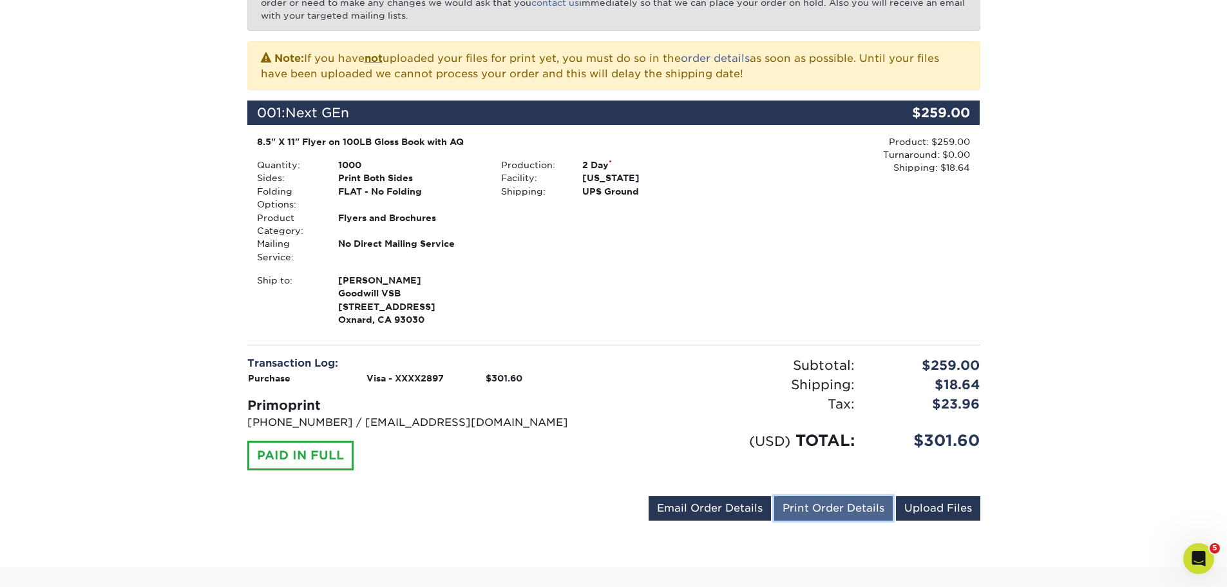
click at [817, 505] on link "Print Order Details" at bounding box center [833, 508] width 119 height 24
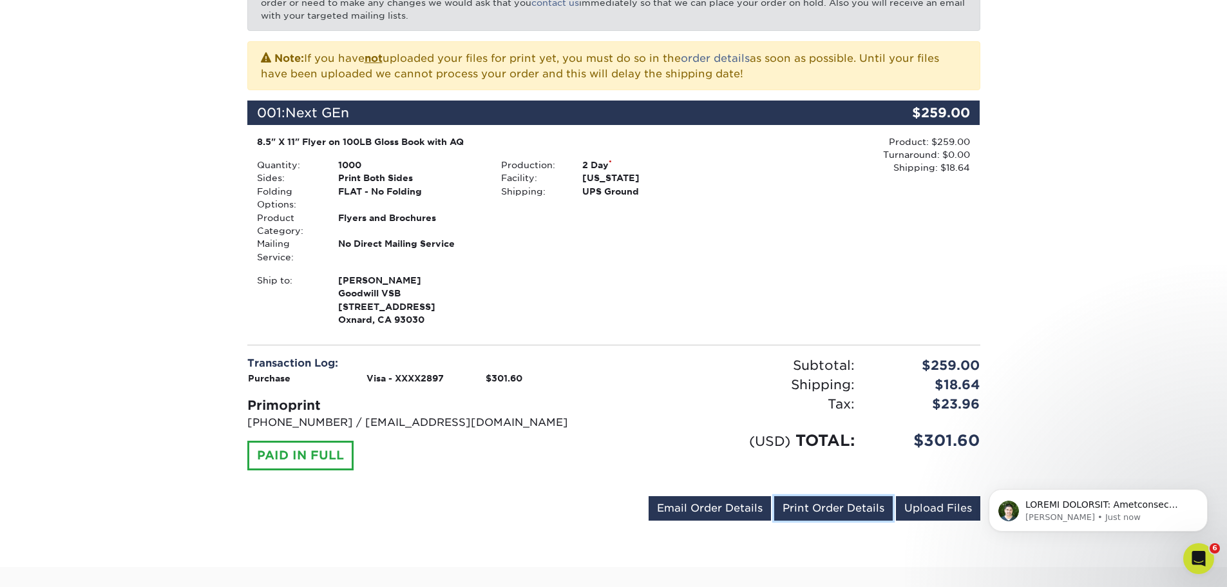
scroll to position [0, 0]
click at [1041, 495] on div "[PERSON_NAME] • Just now" at bounding box center [1098, 510] width 219 height 43
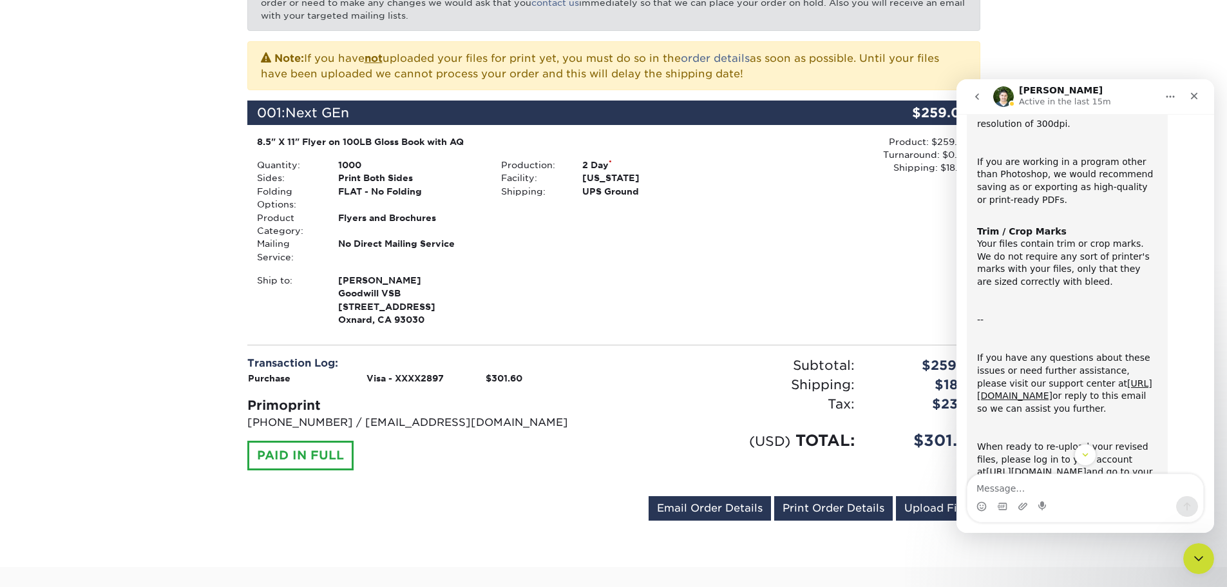
scroll to position [260, 0]
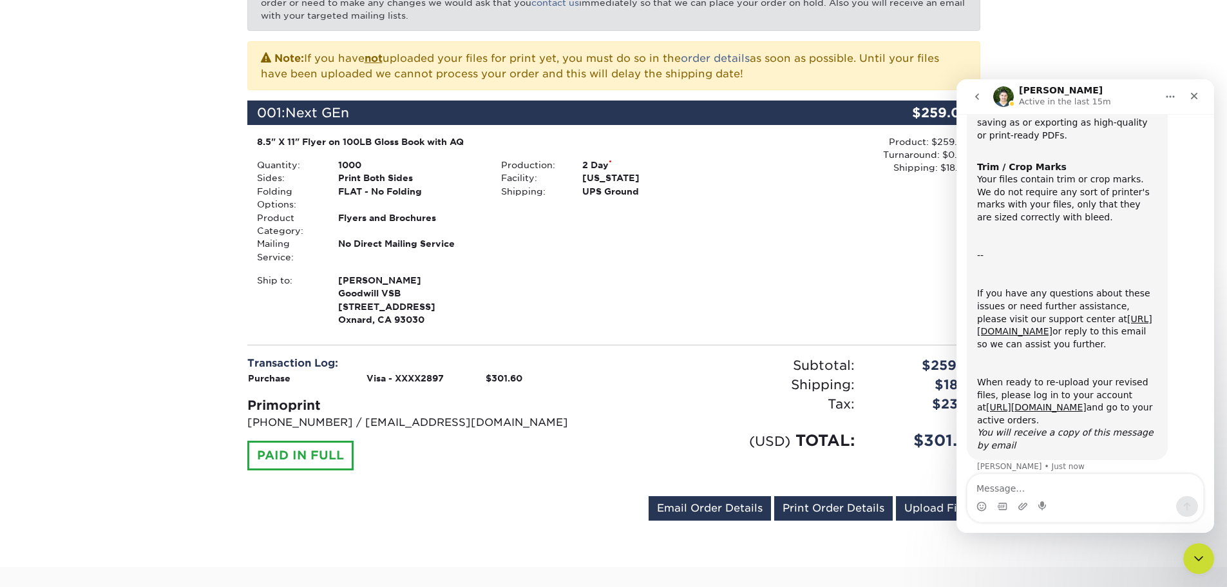
click at [606, 510] on div "[EMAIL_ADDRESS][DOMAIN_NAME] Send Email Order Details Print Order Details Uploa…" at bounding box center [613, 511] width 733 height 30
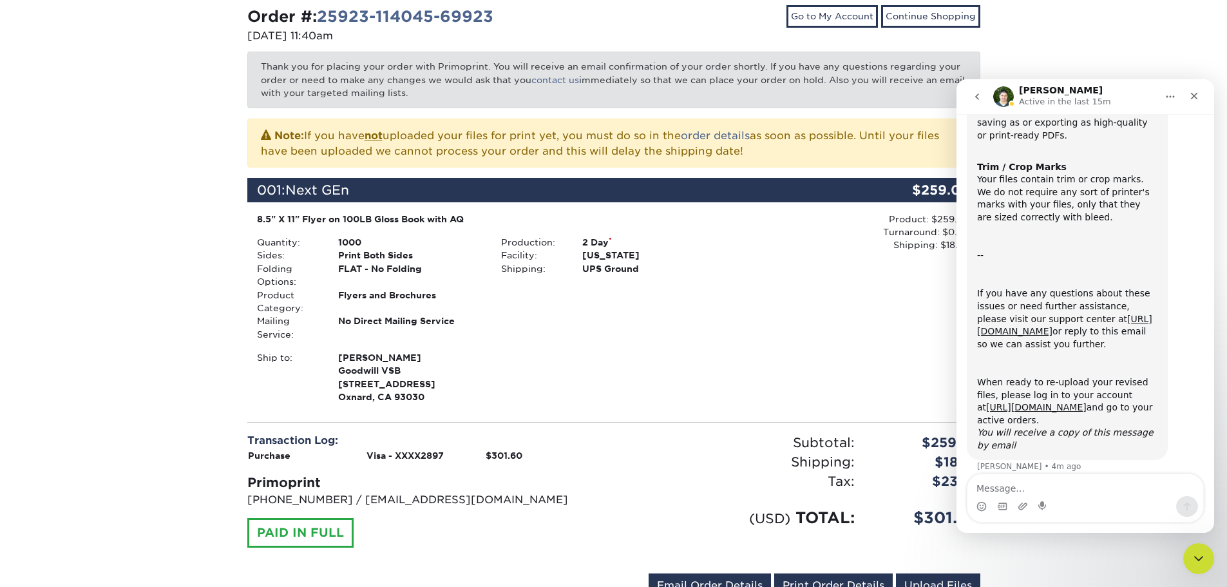
scroll to position [0, 0]
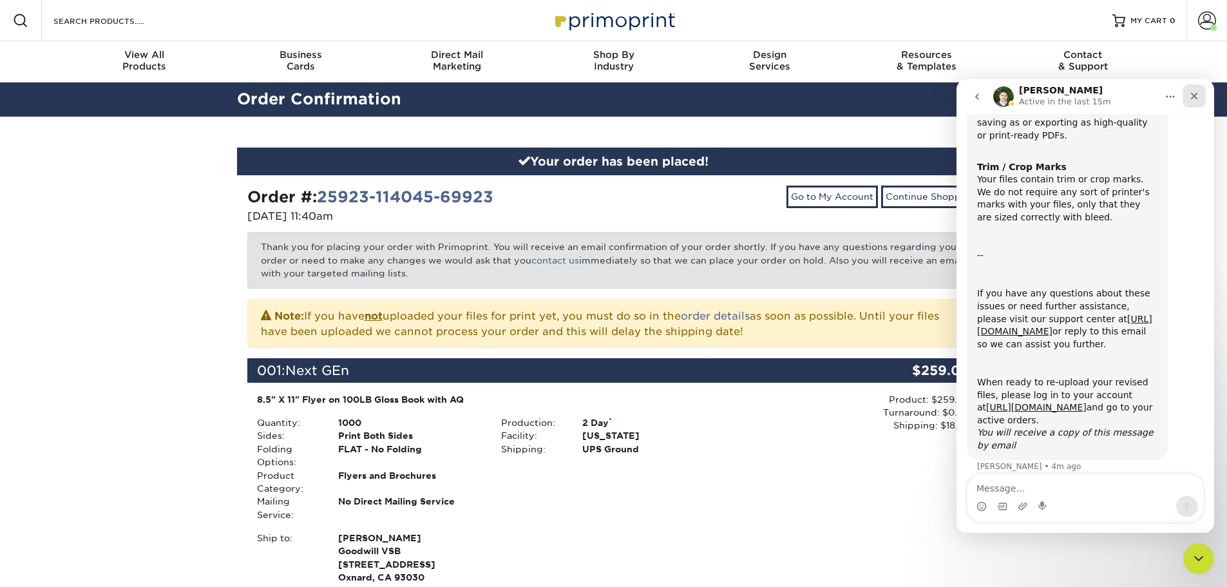
click at [1199, 102] on div "Close" at bounding box center [1194, 95] width 23 height 23
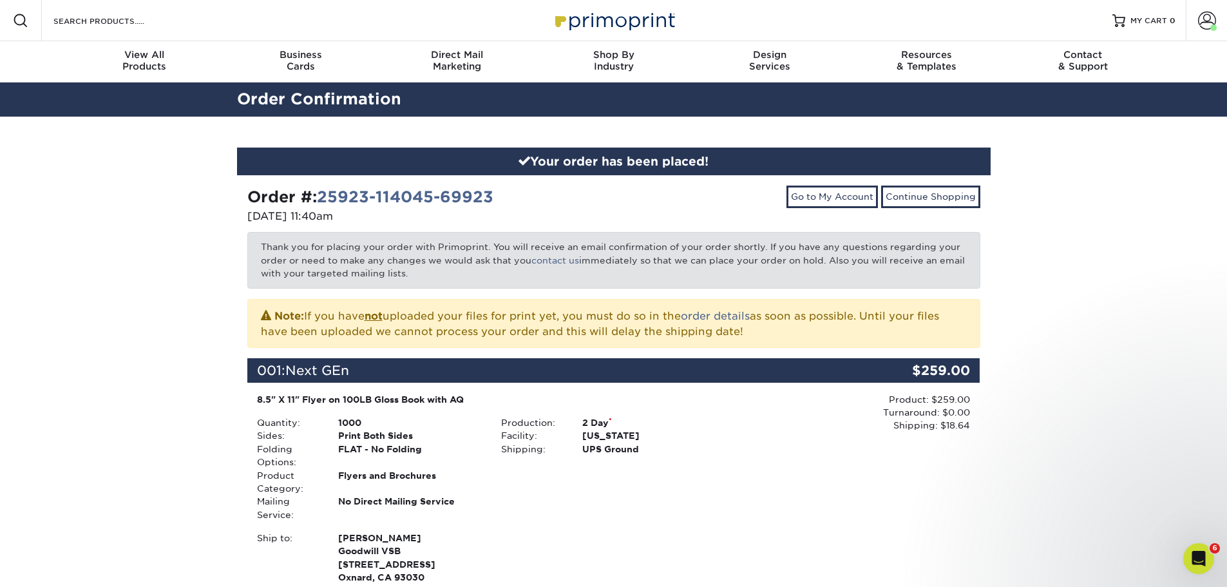
scroll to position [260, 0]
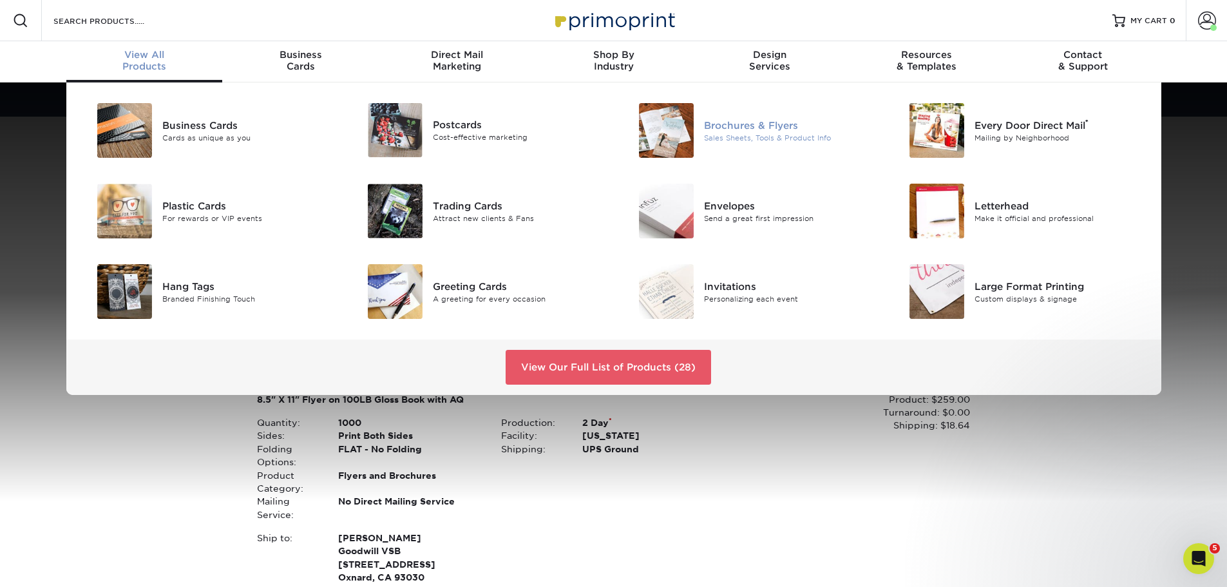
click at [701, 129] on div at bounding box center [659, 130] width 90 height 55
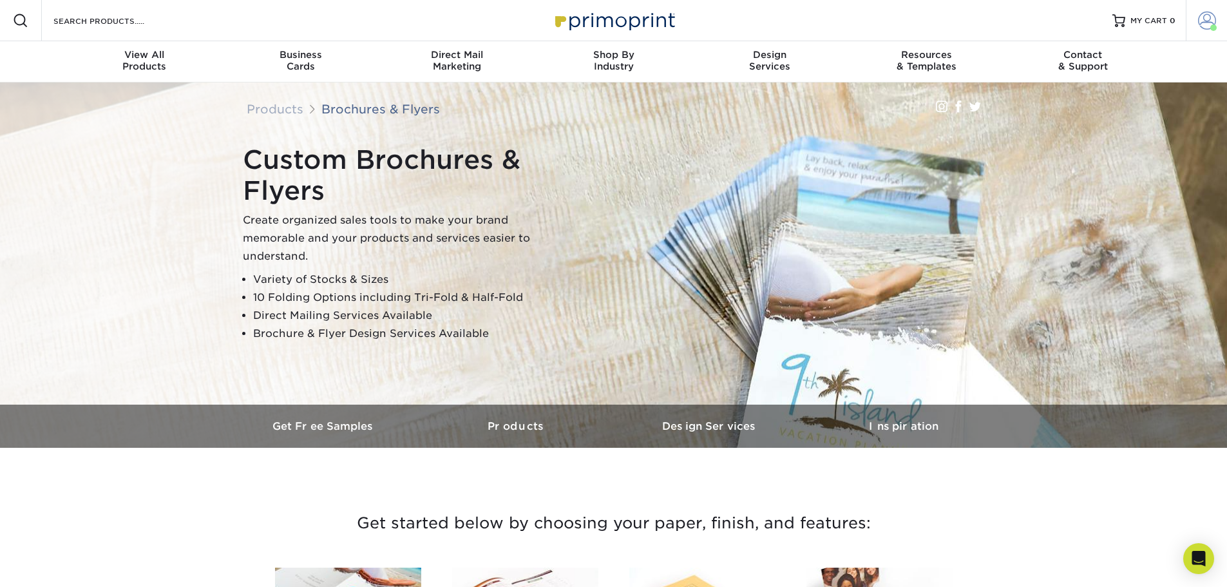
click at [1197, 24] on link "Account" at bounding box center [1206, 20] width 41 height 41
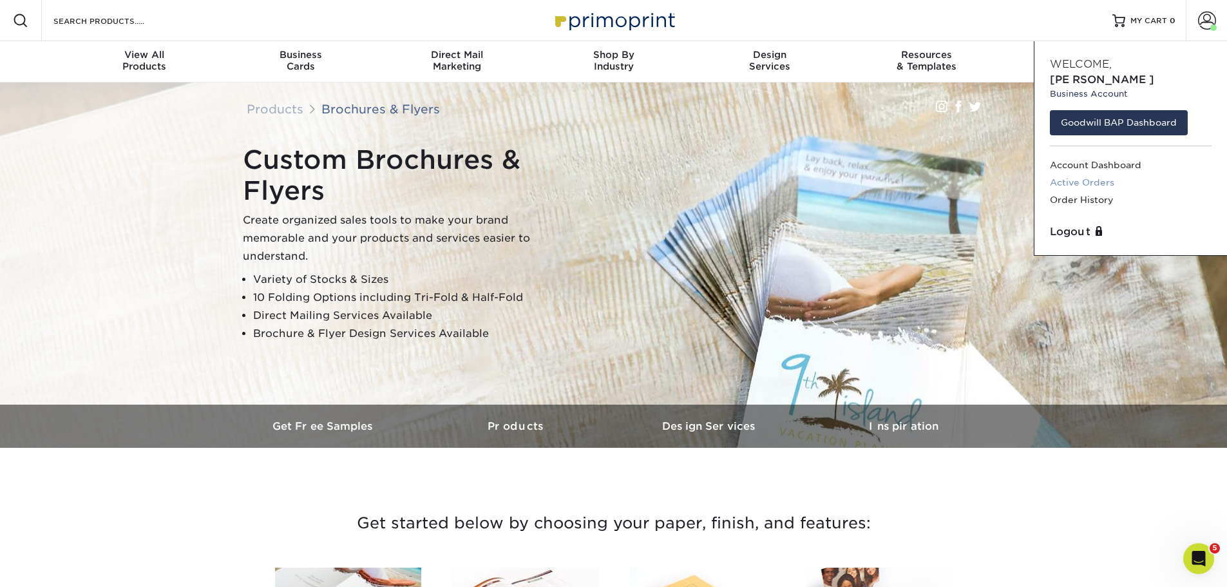
click at [1075, 174] on link "Active Orders" at bounding box center [1131, 182] width 162 height 17
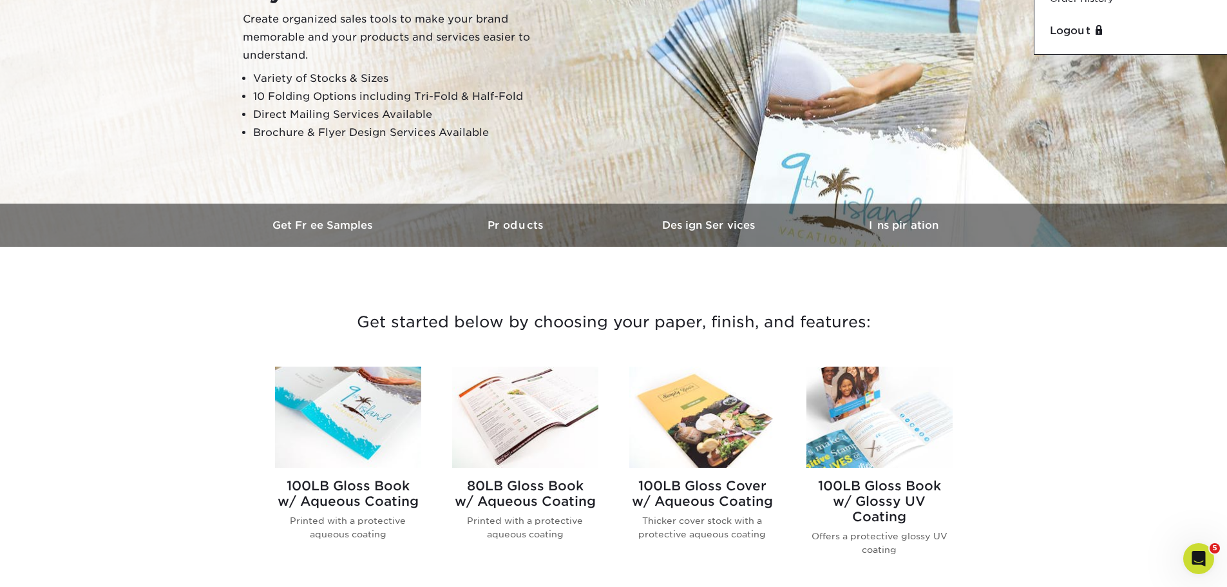
scroll to position [322, 0]
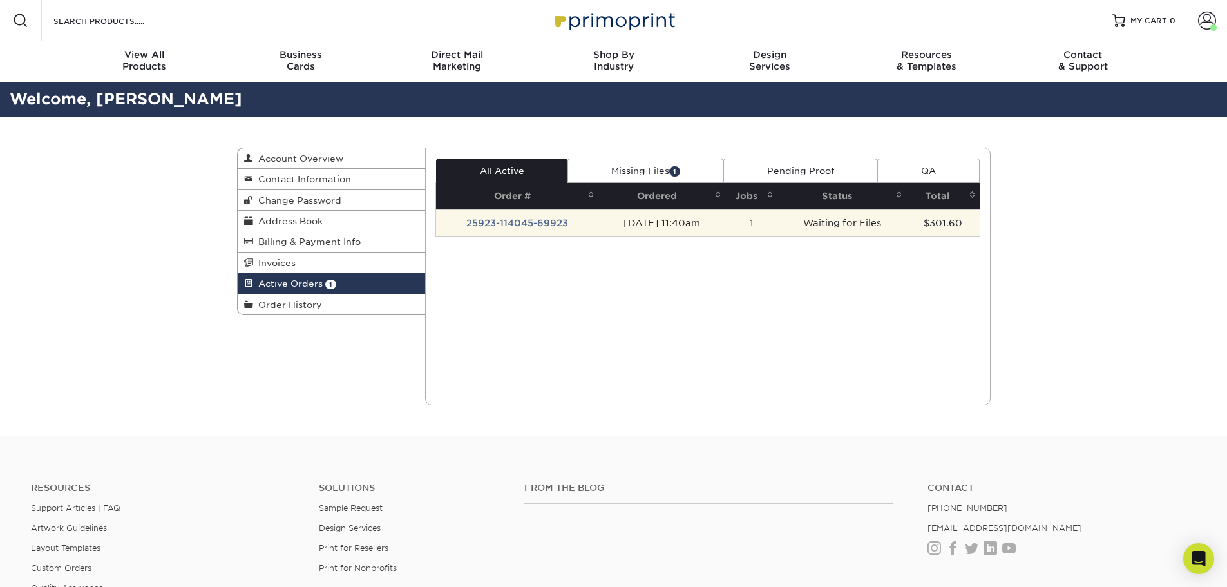
click at [700, 229] on td "09/23/2025 11:40am" at bounding box center [661, 222] width 127 height 27
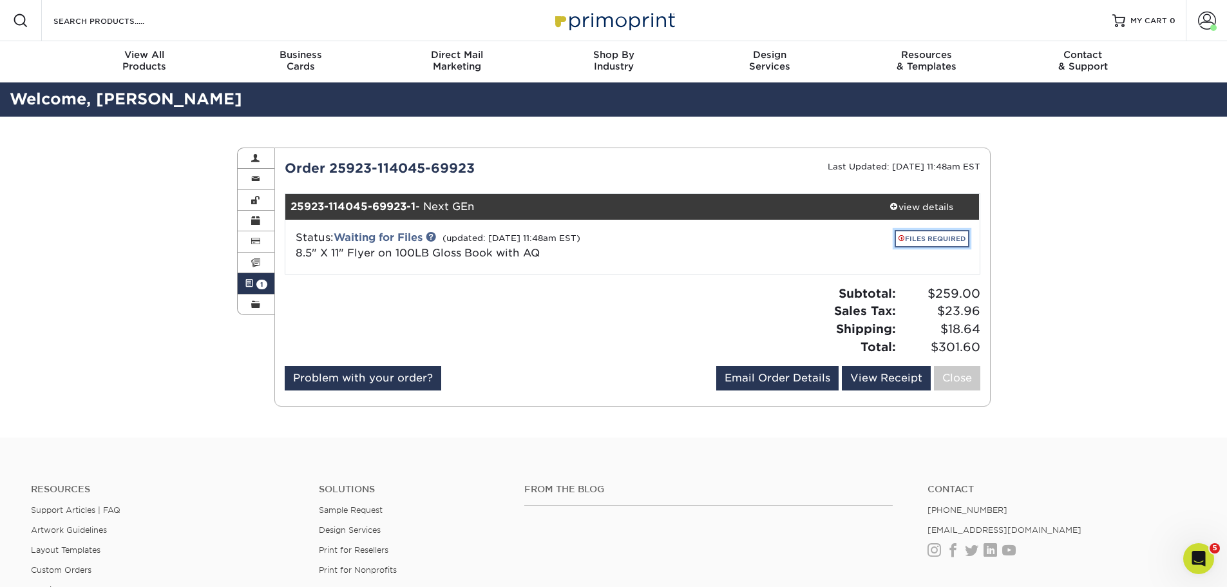
click at [909, 235] on link "FILES REQUIRED" at bounding box center [932, 238] width 75 height 17
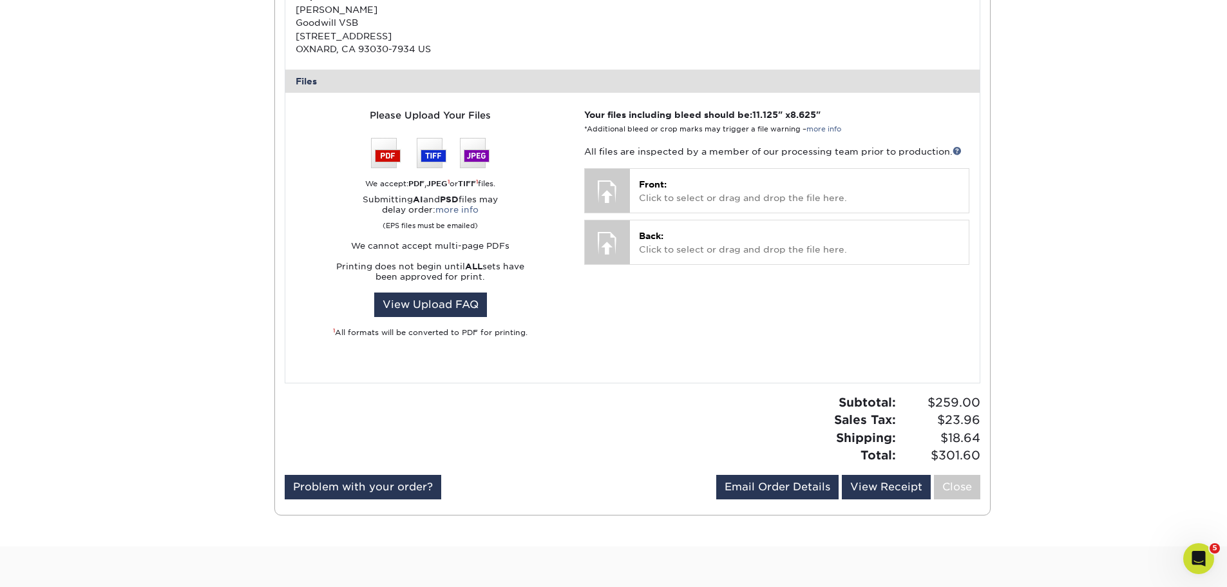
scroll to position [515, 0]
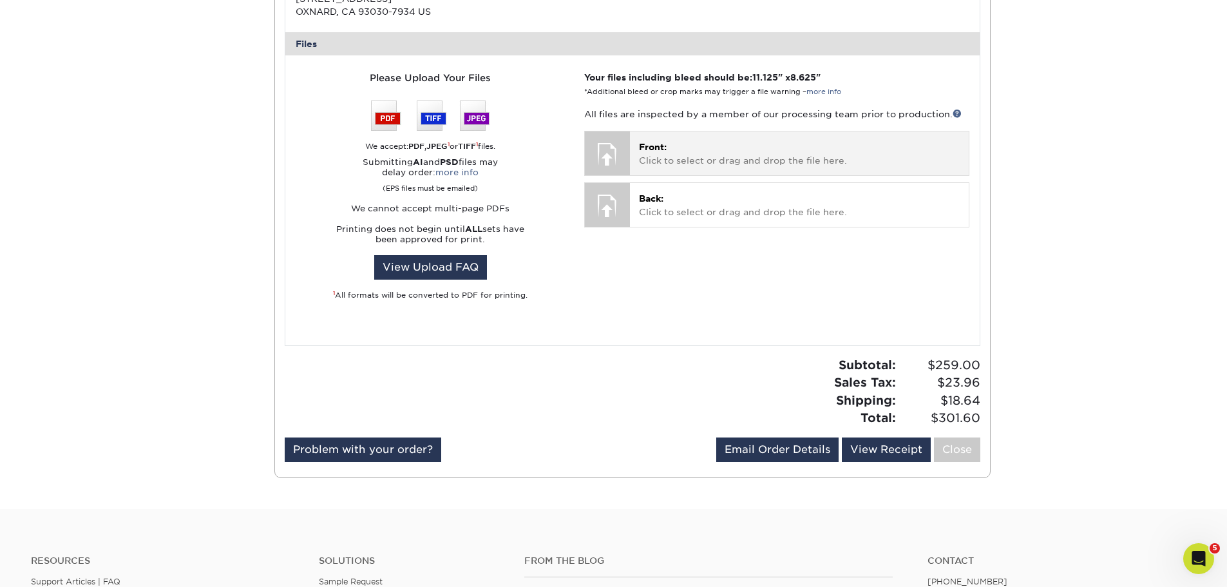
click at [736, 144] on p "Front: Click to select or drag and drop the file here." at bounding box center [799, 153] width 320 height 26
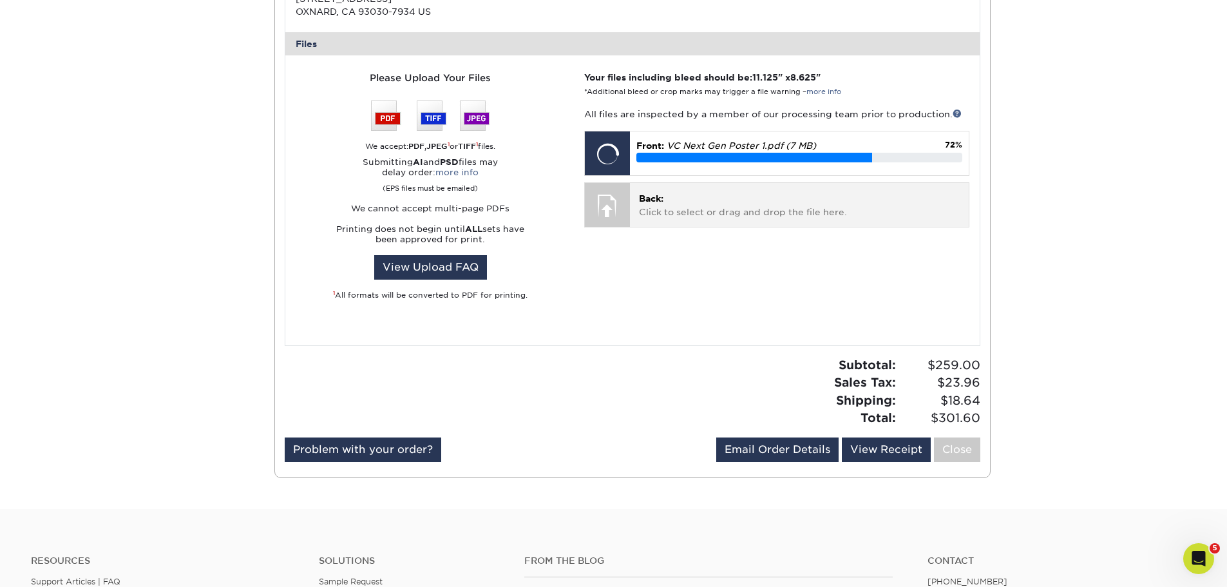
click at [756, 208] on p "Back: Click to select or drag and drop the file here." at bounding box center [799, 205] width 320 height 26
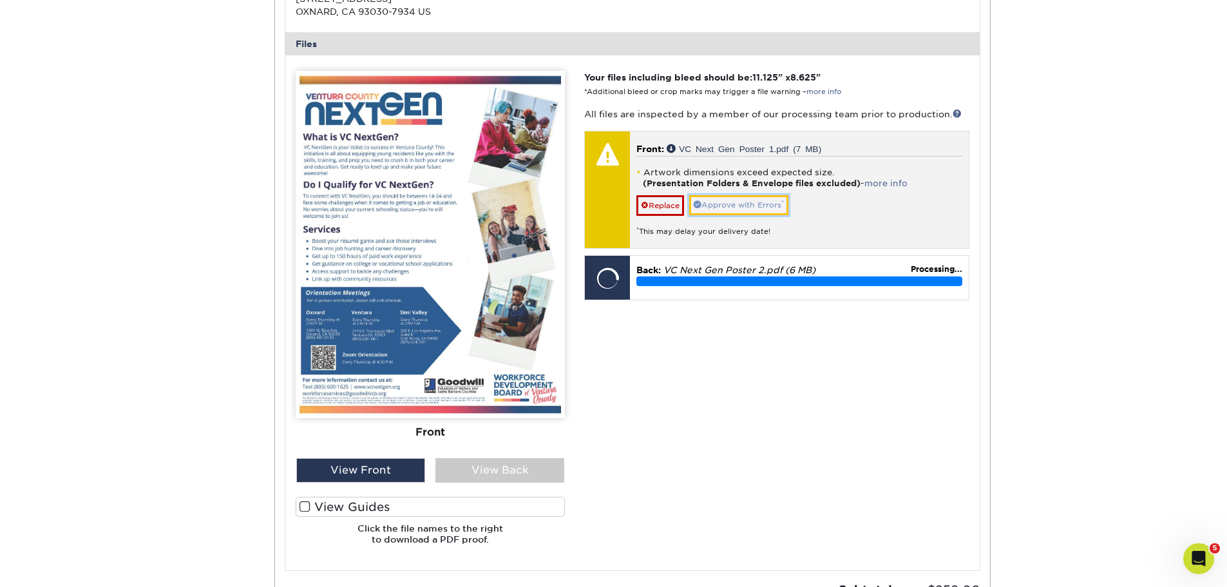
click at [730, 209] on link "Approve with Errors *" at bounding box center [738, 205] width 99 height 20
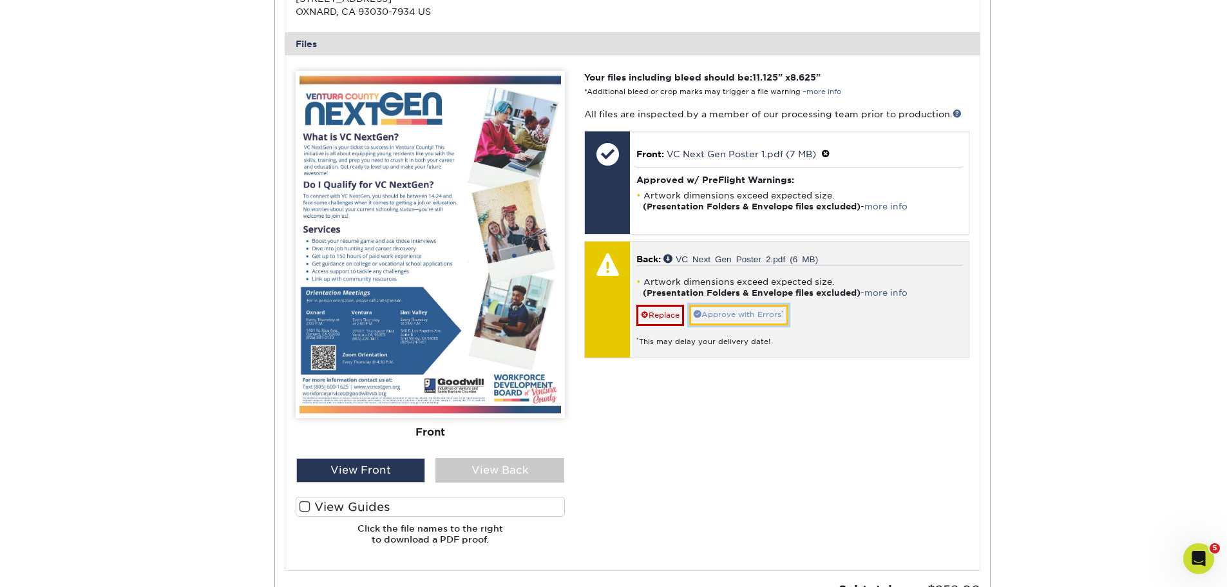
click at [729, 314] on link "Approve with Errors *" at bounding box center [738, 315] width 99 height 20
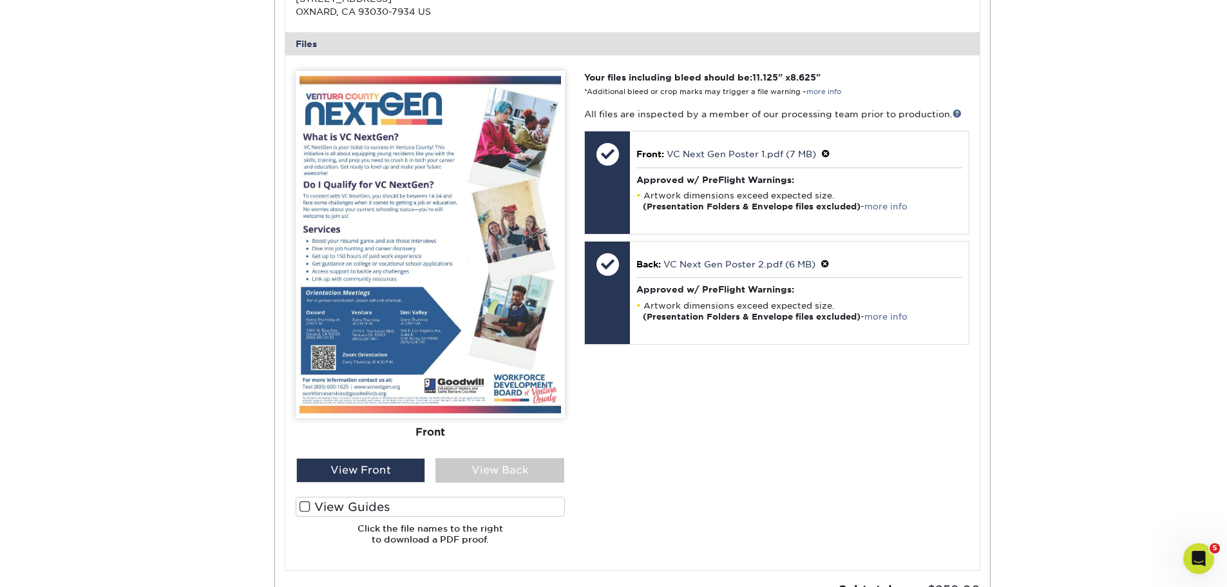
click at [1149, 482] on div "Active Orders Account Overview Contact Information Change Password Address Book…" at bounding box center [613, 167] width 1227 height 1133
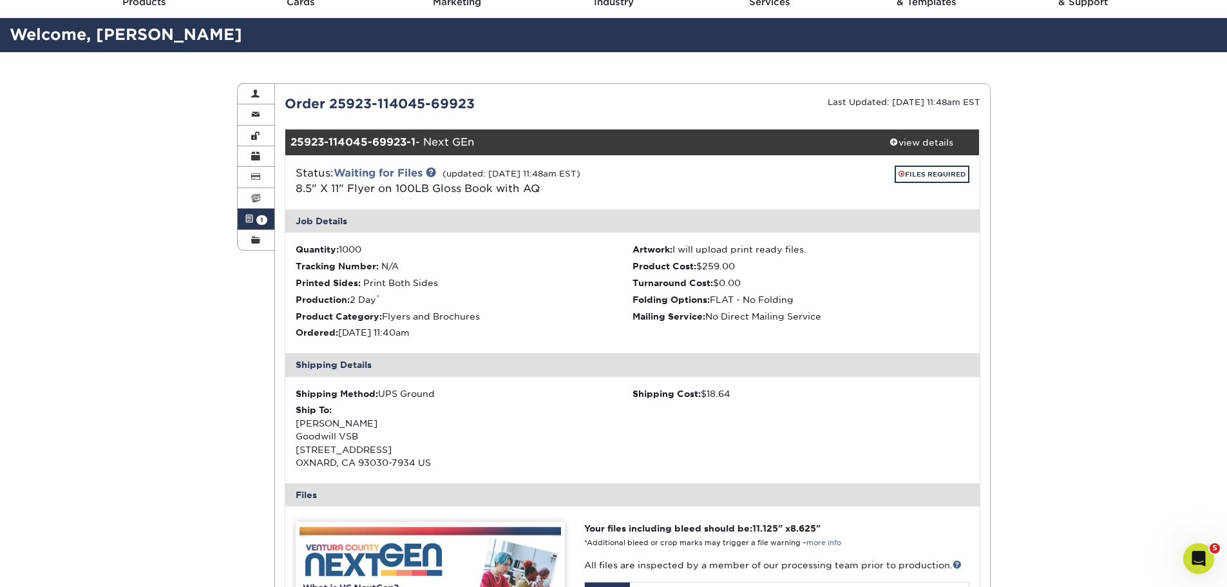
scroll to position [0, 0]
